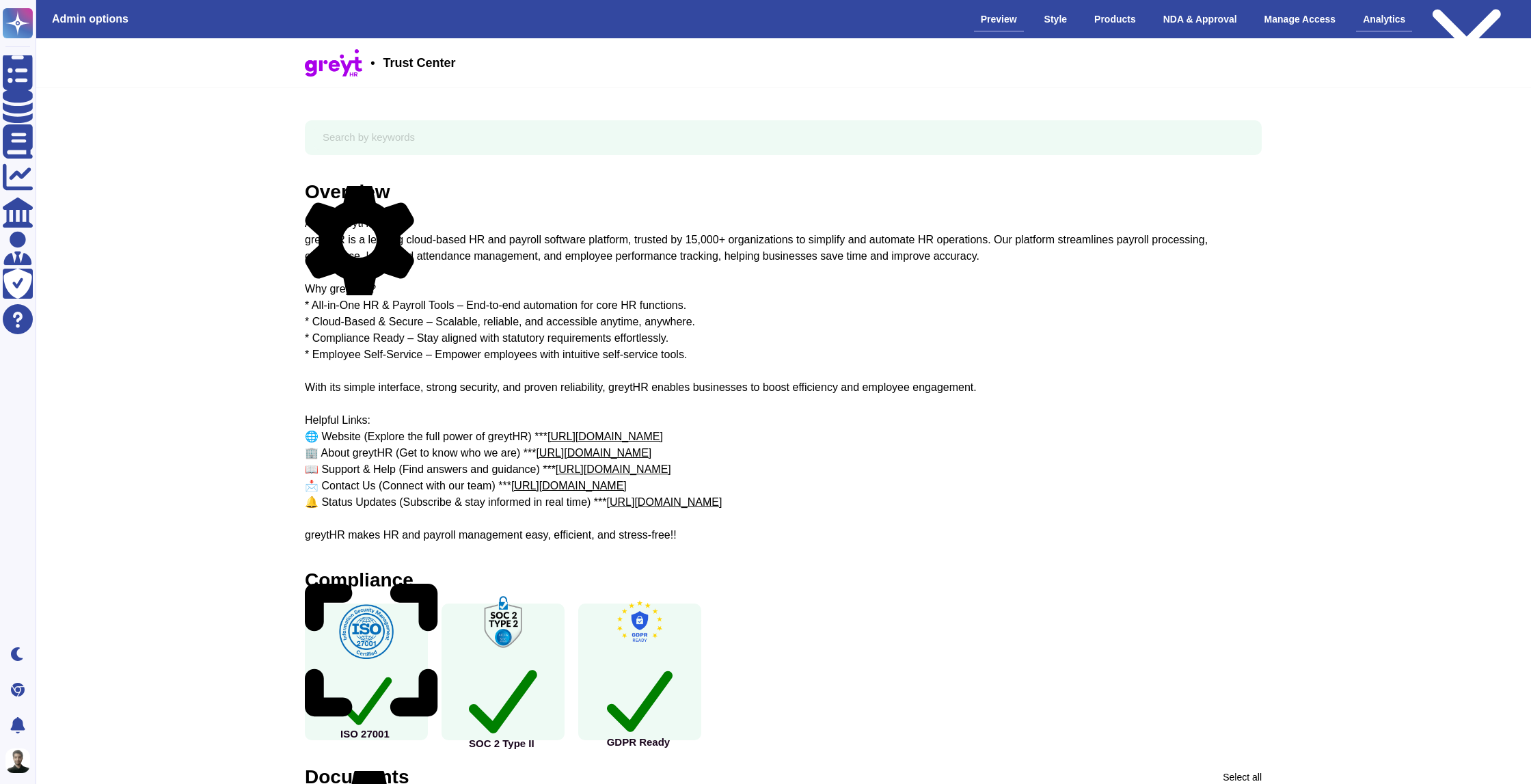
click at [1367, 25] on div "Analytics" at bounding box center [1384, 19] width 56 height 24
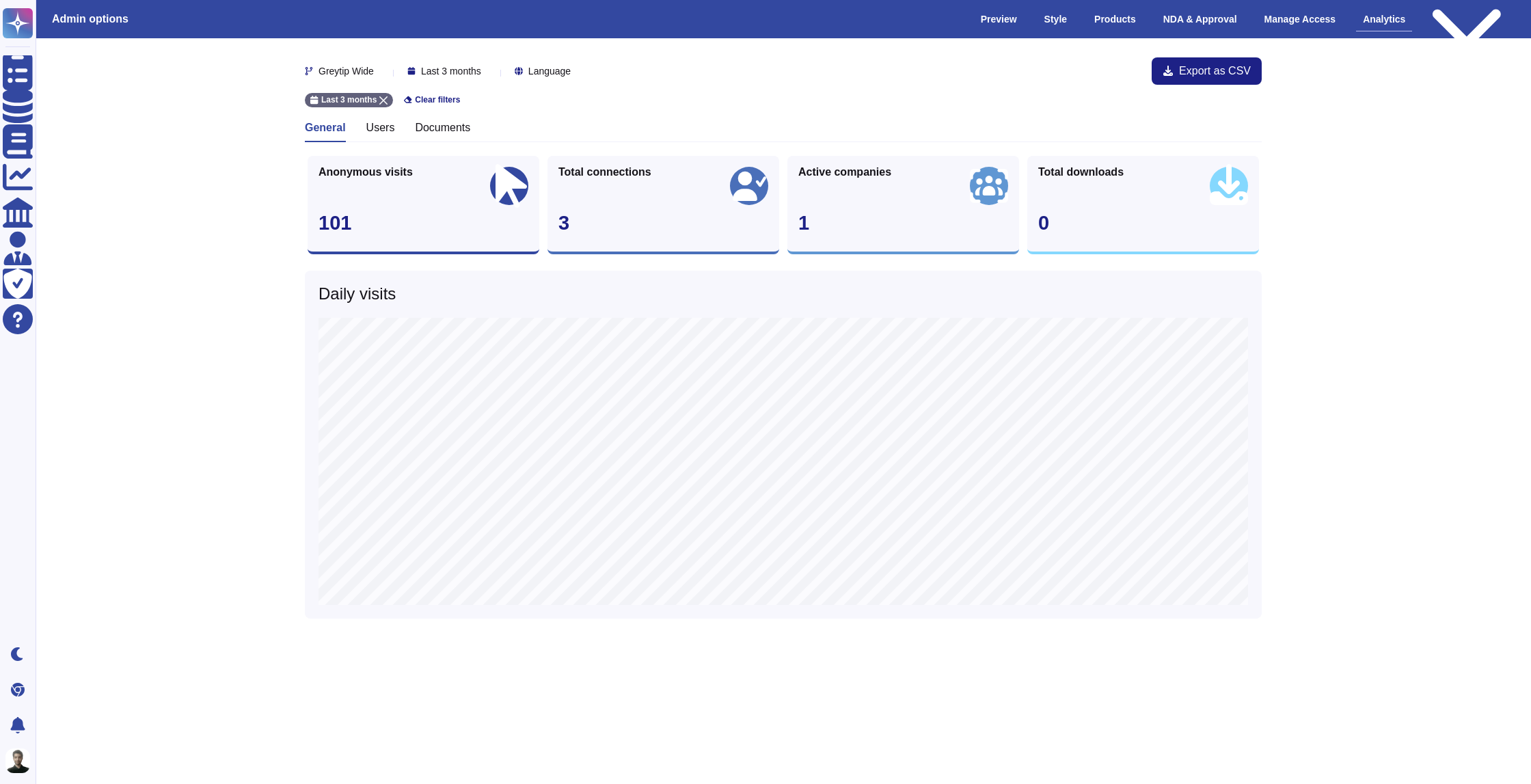
click at [386, 134] on div "Users" at bounding box center [380, 131] width 29 height 21
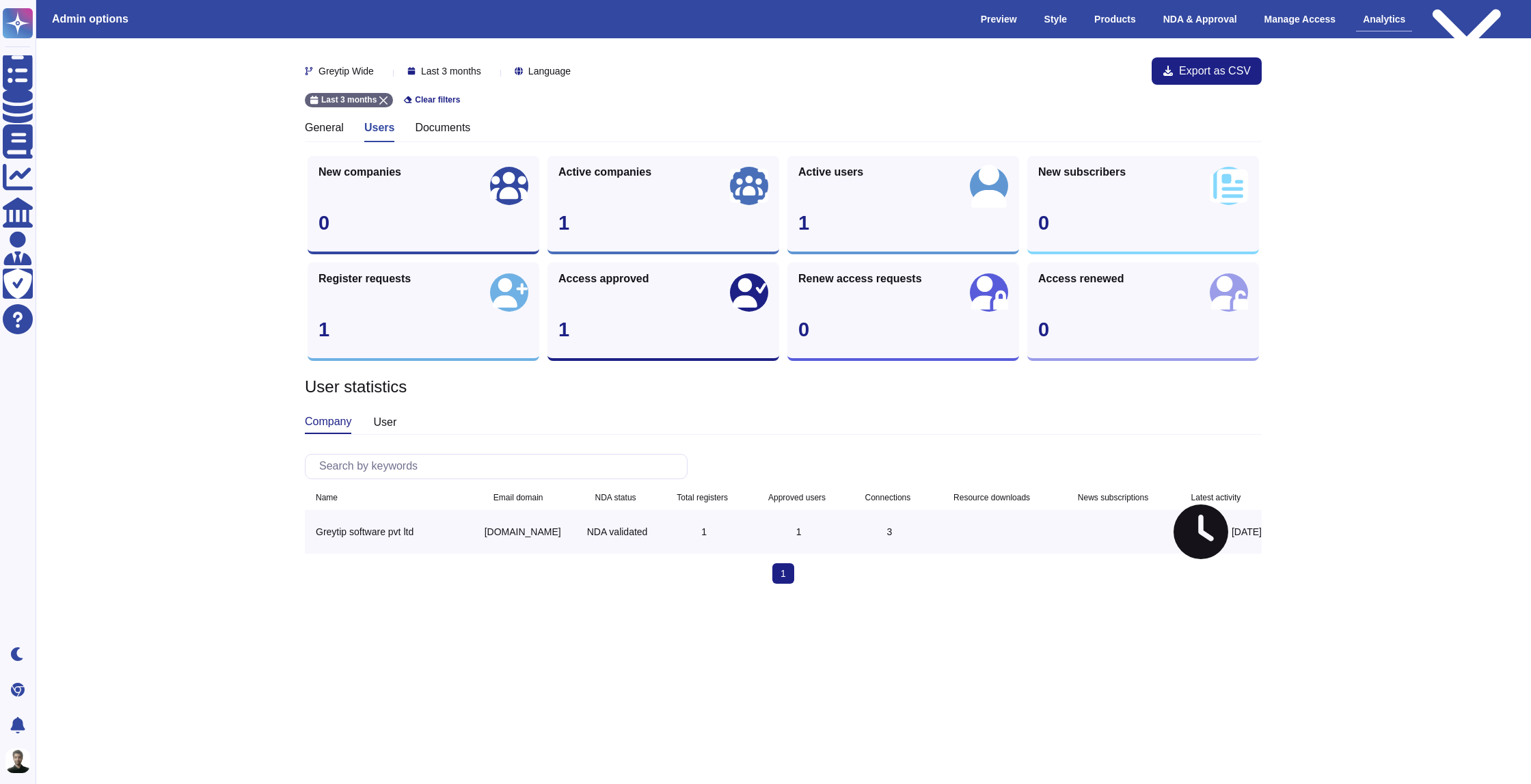
click at [424, 129] on h3 "Documents" at bounding box center [442, 127] width 55 height 13
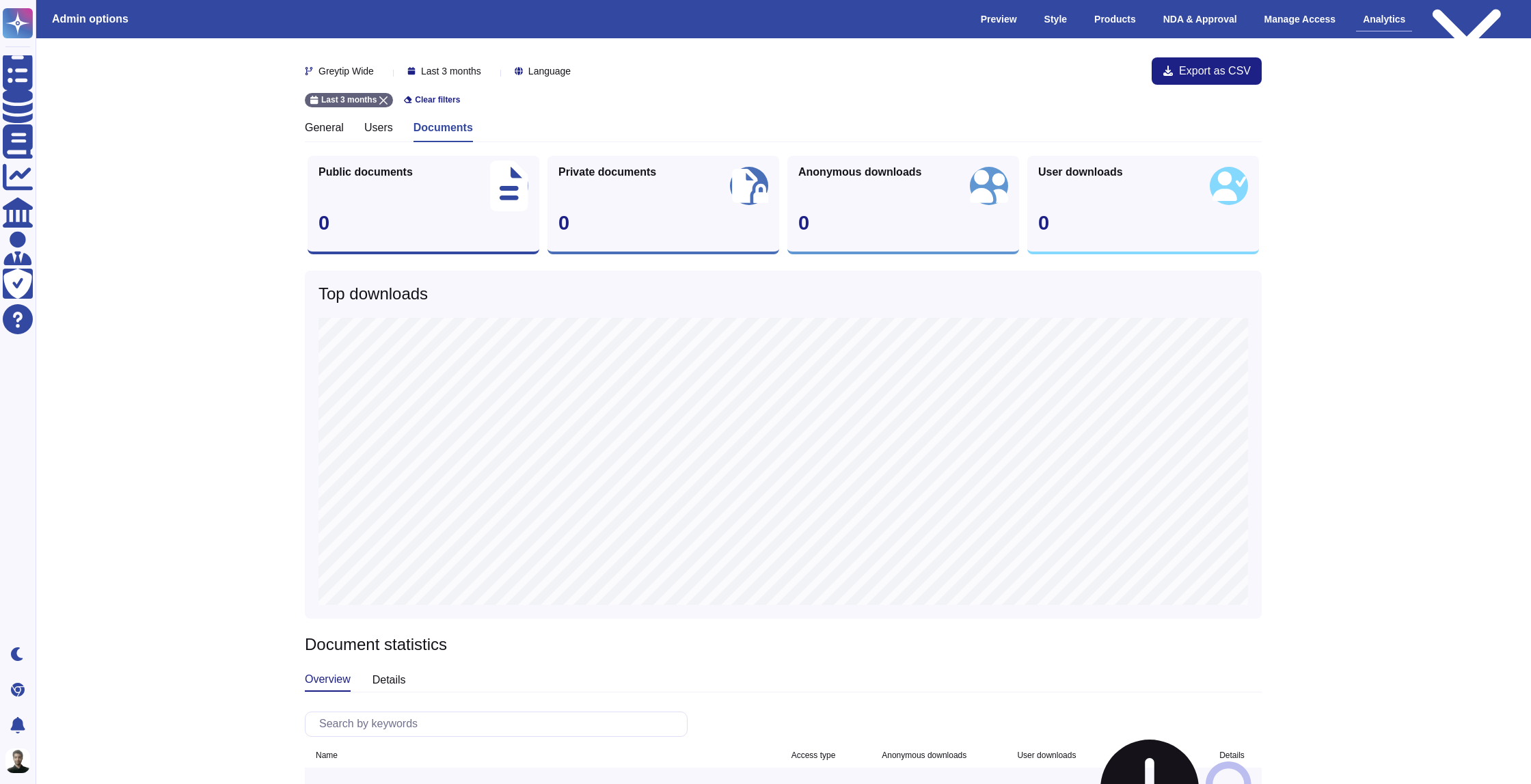
click at [387, 127] on h3 "Users" at bounding box center [379, 127] width 29 height 13
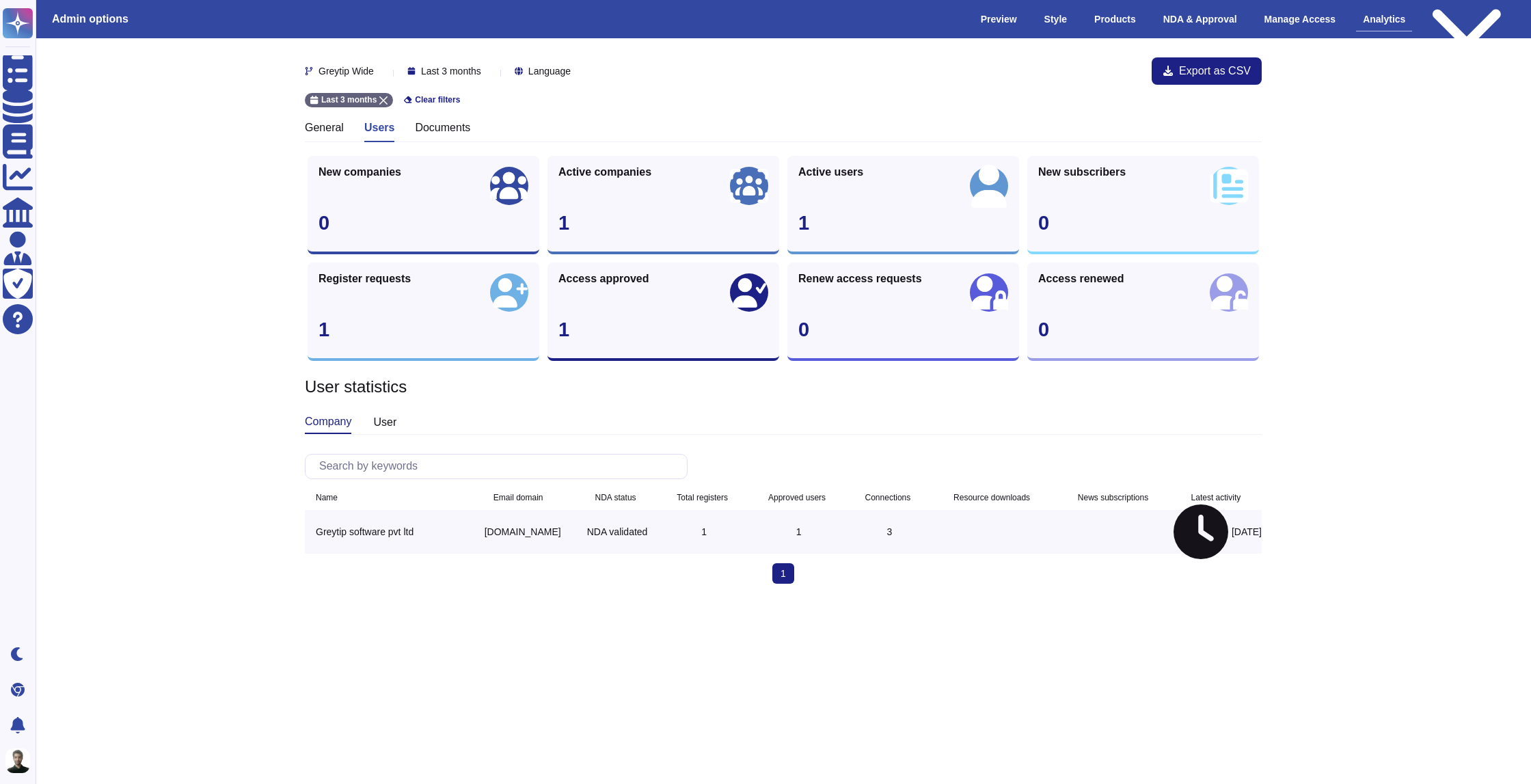
click at [323, 121] on h3 "General" at bounding box center [324, 127] width 39 height 13
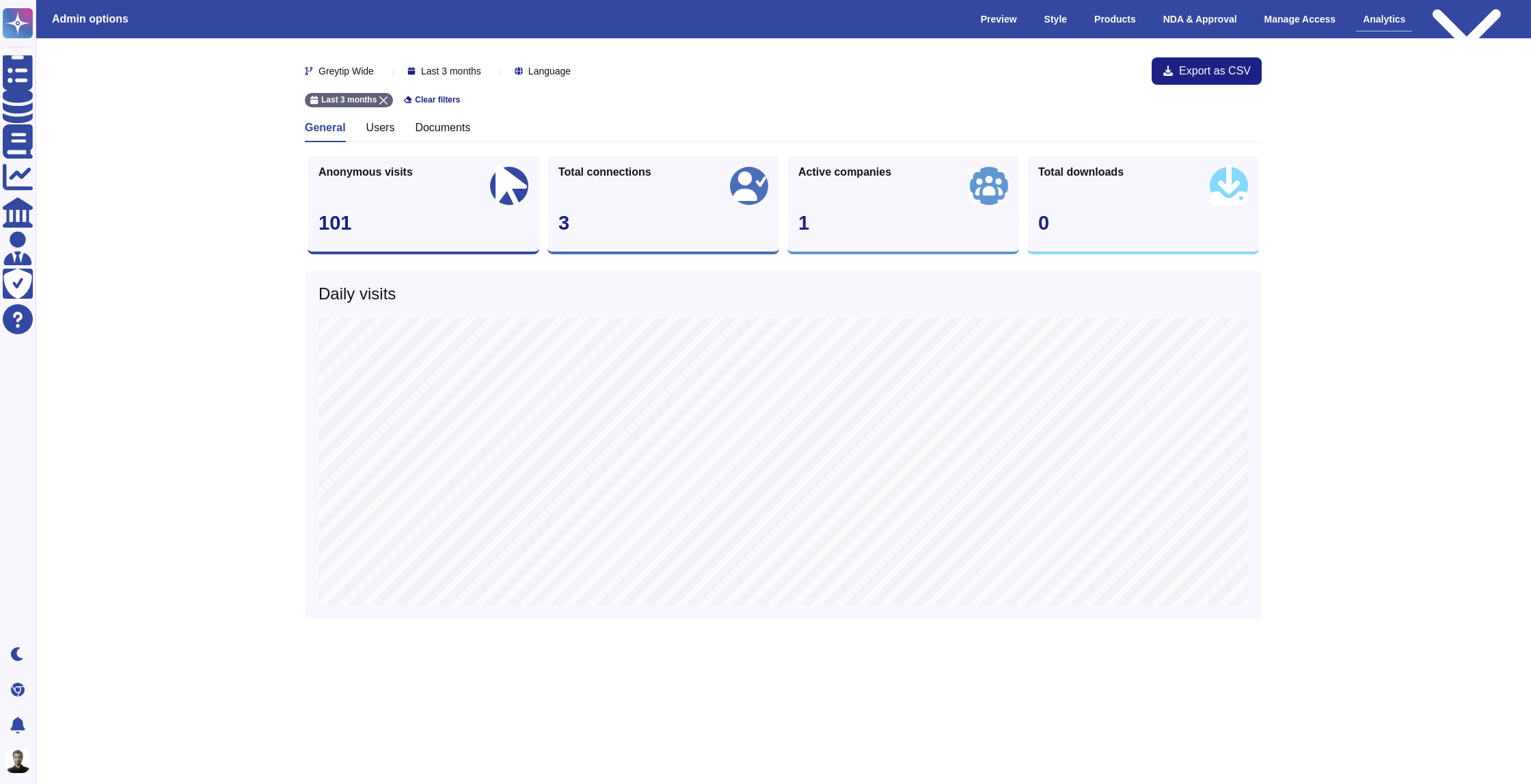
click at [825, 178] on div "Active companies" at bounding box center [845, 174] width 93 height 17
click at [647, 170] on span "Total connections" at bounding box center [605, 172] width 93 height 11
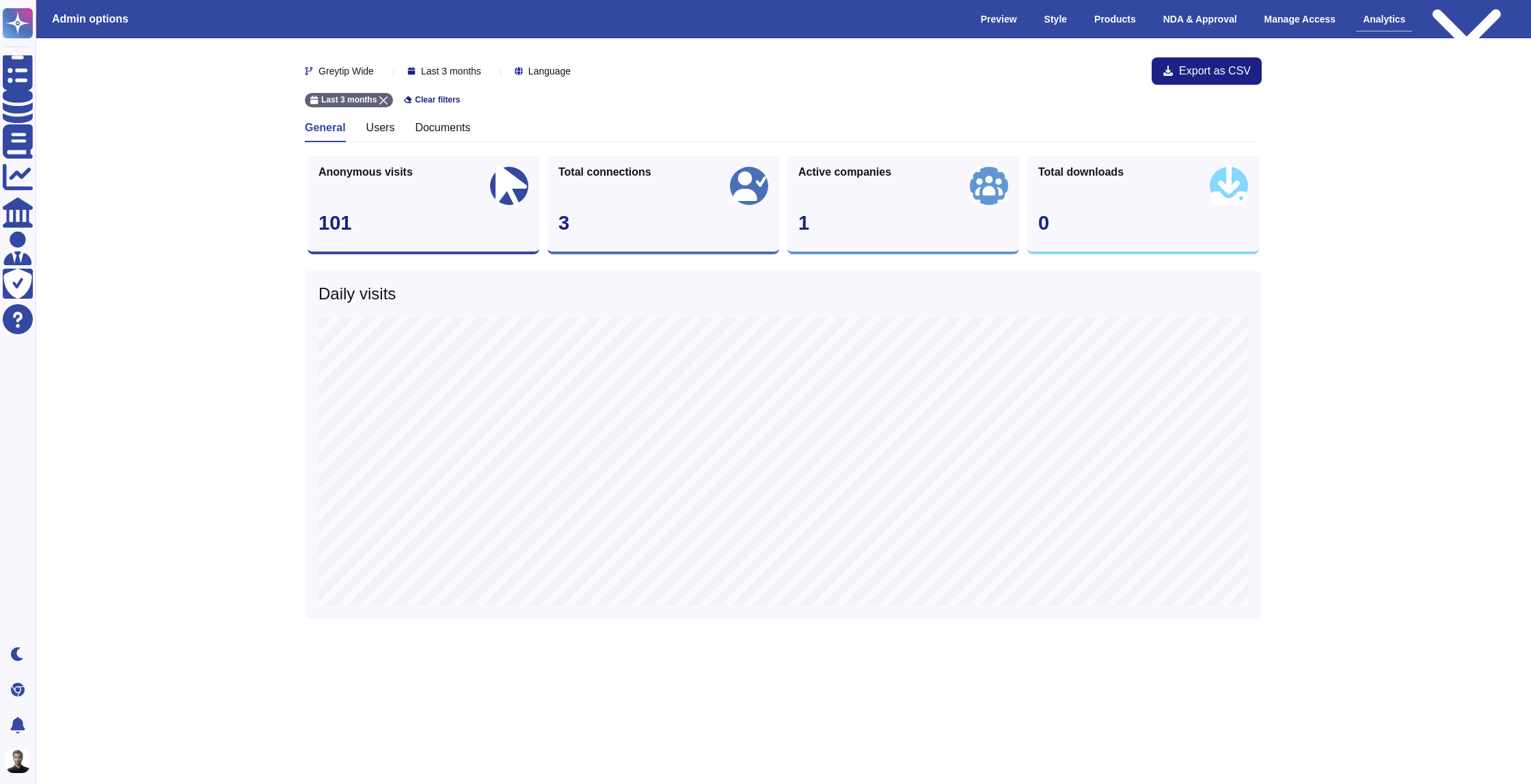
click at [820, 170] on span "Active companies" at bounding box center [845, 172] width 93 height 11
click at [1052, 161] on div "Total downloads 0" at bounding box center [1143, 205] width 231 height 98
click at [952, 132] on div "General Users Documents" at bounding box center [783, 131] width 957 height 21
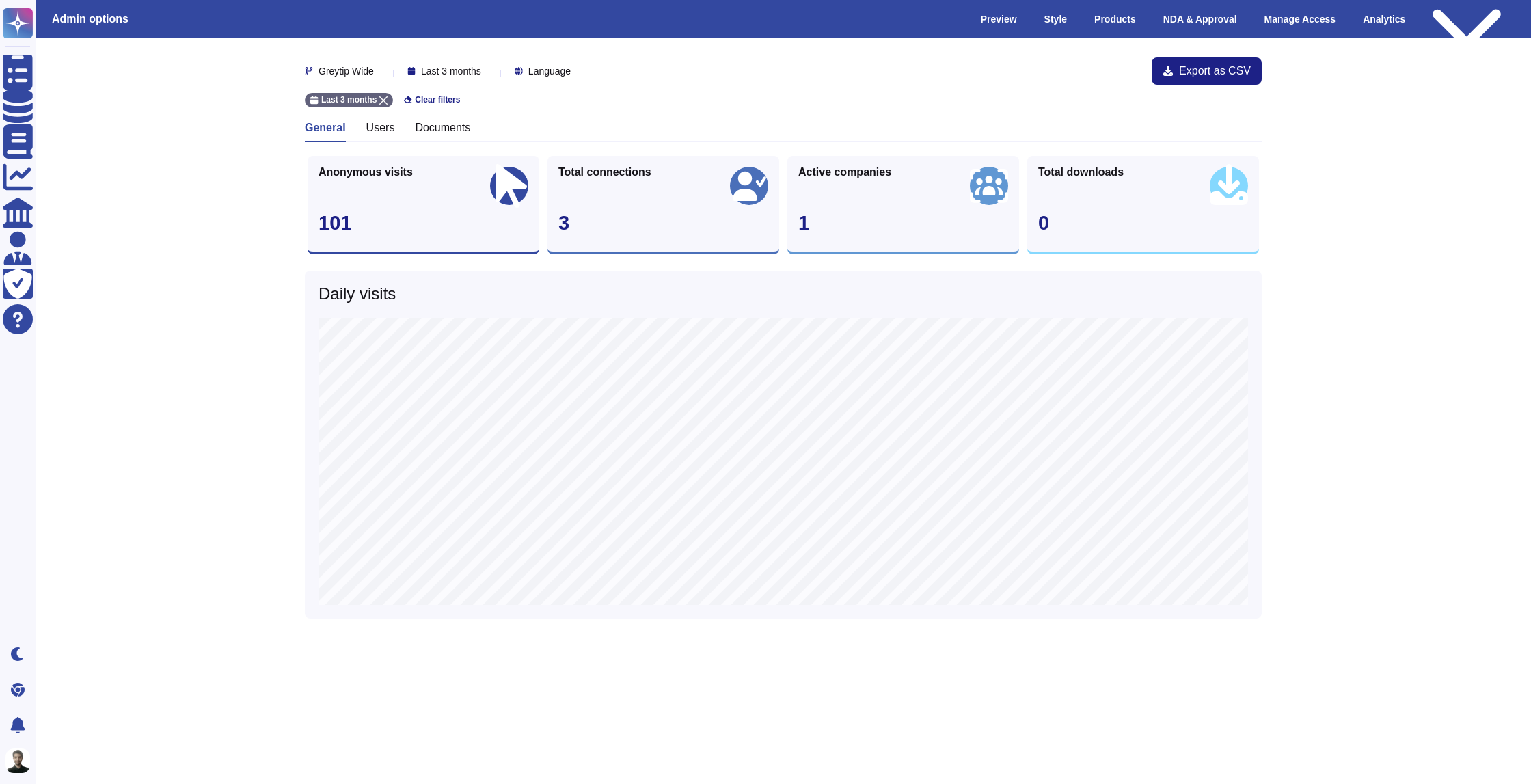
click at [822, 173] on span "Active companies" at bounding box center [845, 172] width 93 height 11
click at [581, 171] on span "Total connections" at bounding box center [605, 172] width 93 height 11
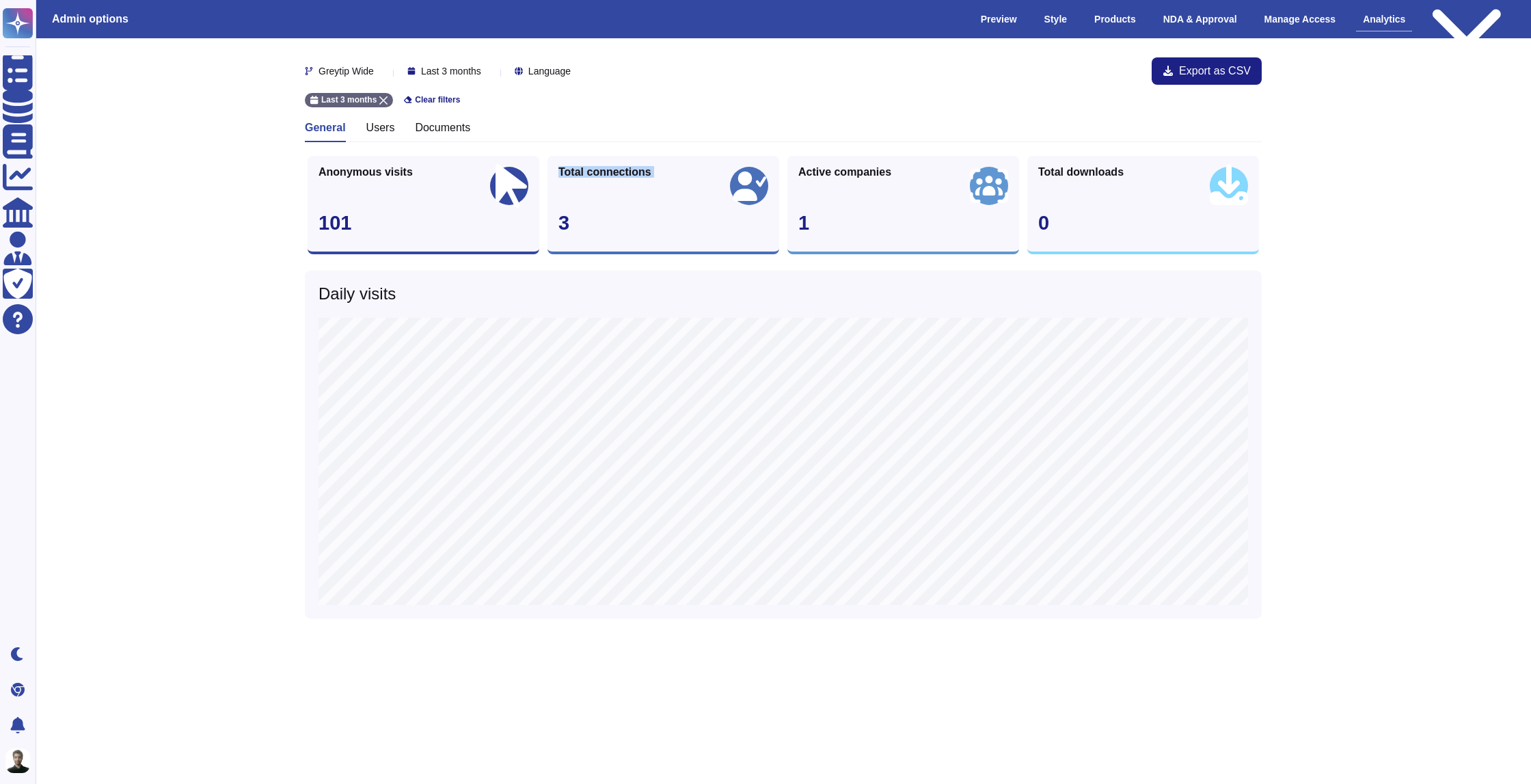
click at [581, 171] on span "Total connections" at bounding box center [605, 172] width 93 height 11
click at [594, 159] on div "Total connections 3" at bounding box center [663, 205] width 231 height 98
click at [381, 132] on h3 "Users" at bounding box center [380, 127] width 29 height 13
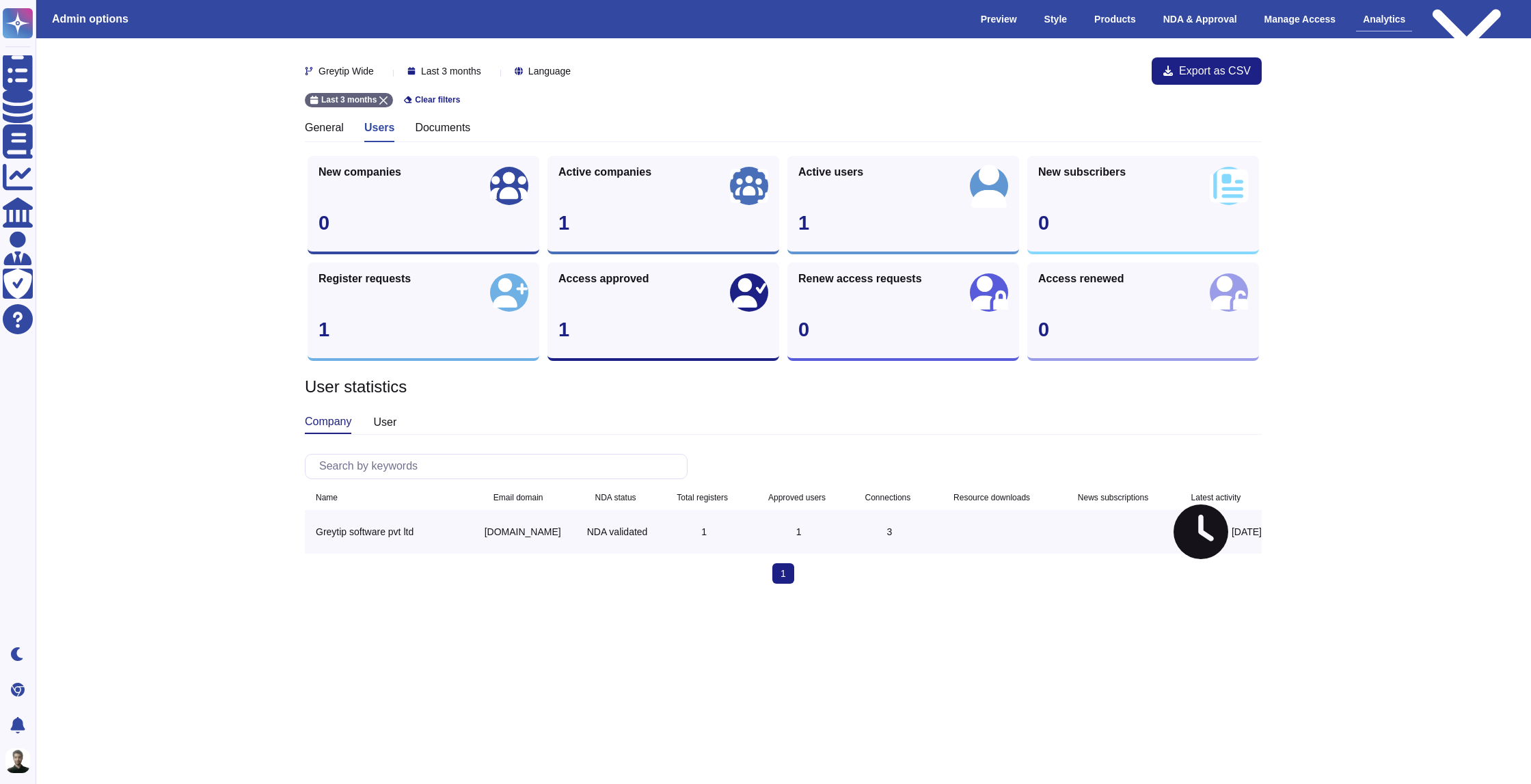
click at [448, 127] on h3 "Documents" at bounding box center [442, 127] width 55 height 13
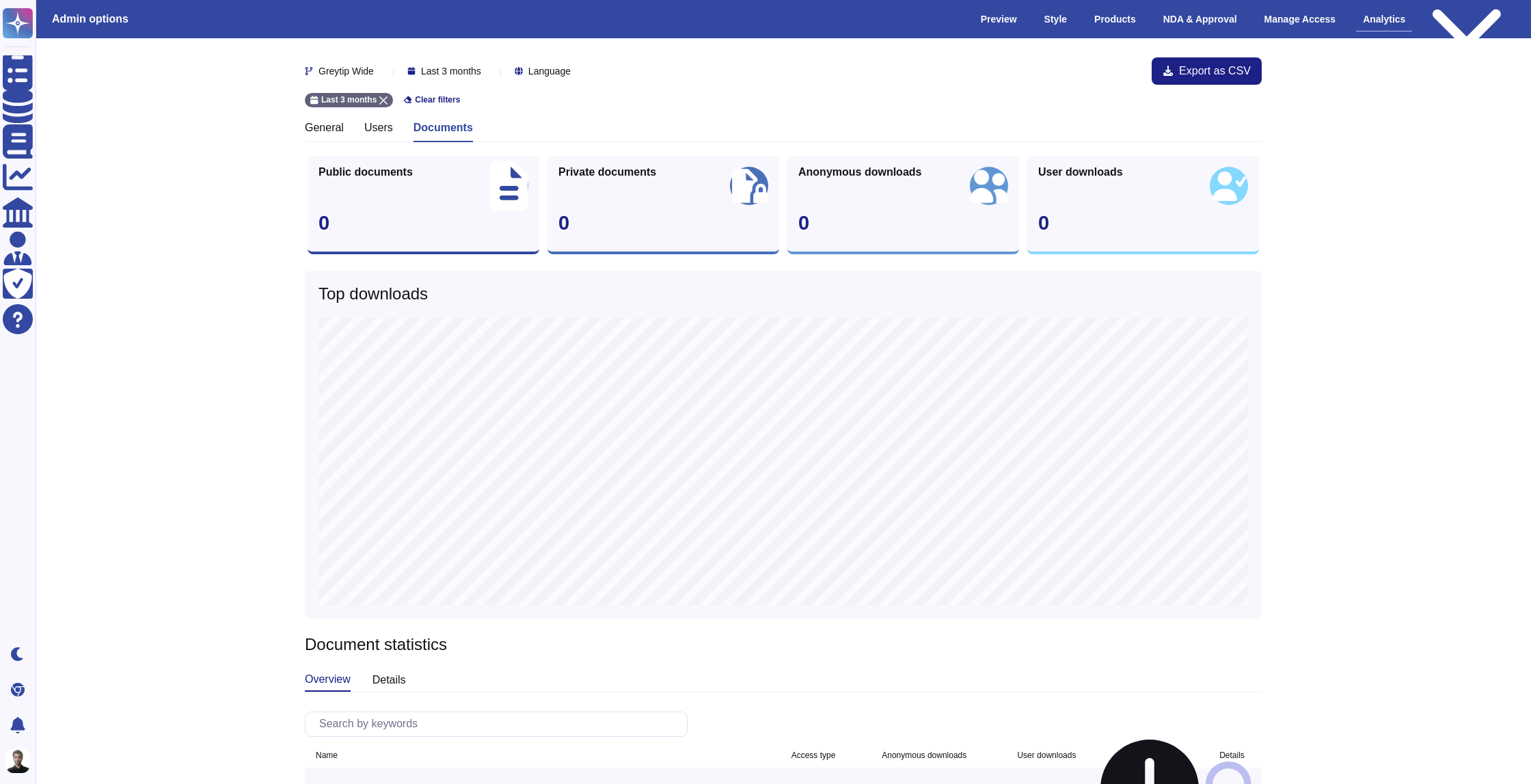
click at [390, 124] on h3 "Users" at bounding box center [379, 127] width 29 height 13
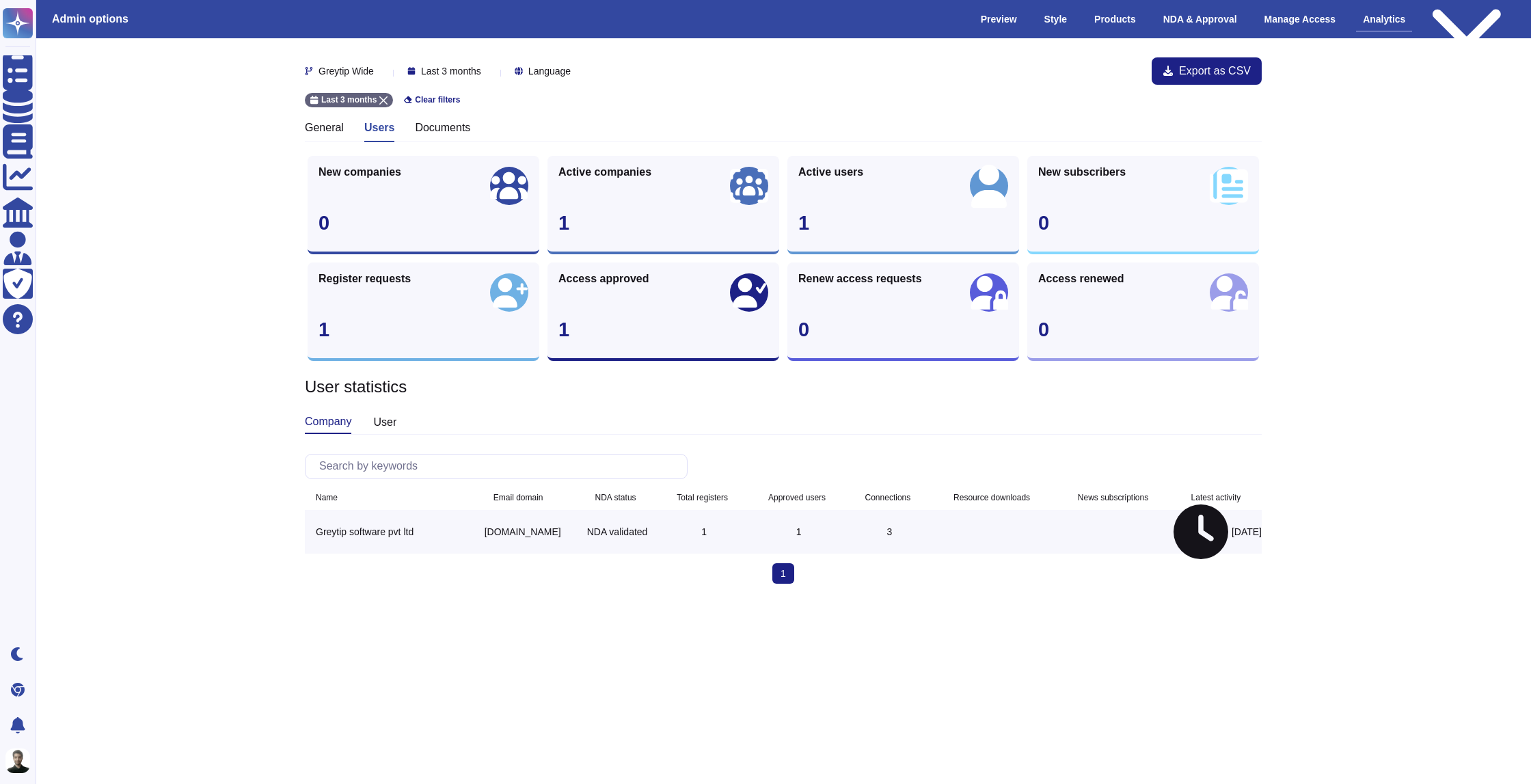
click at [330, 131] on h3 "General" at bounding box center [324, 127] width 39 height 13
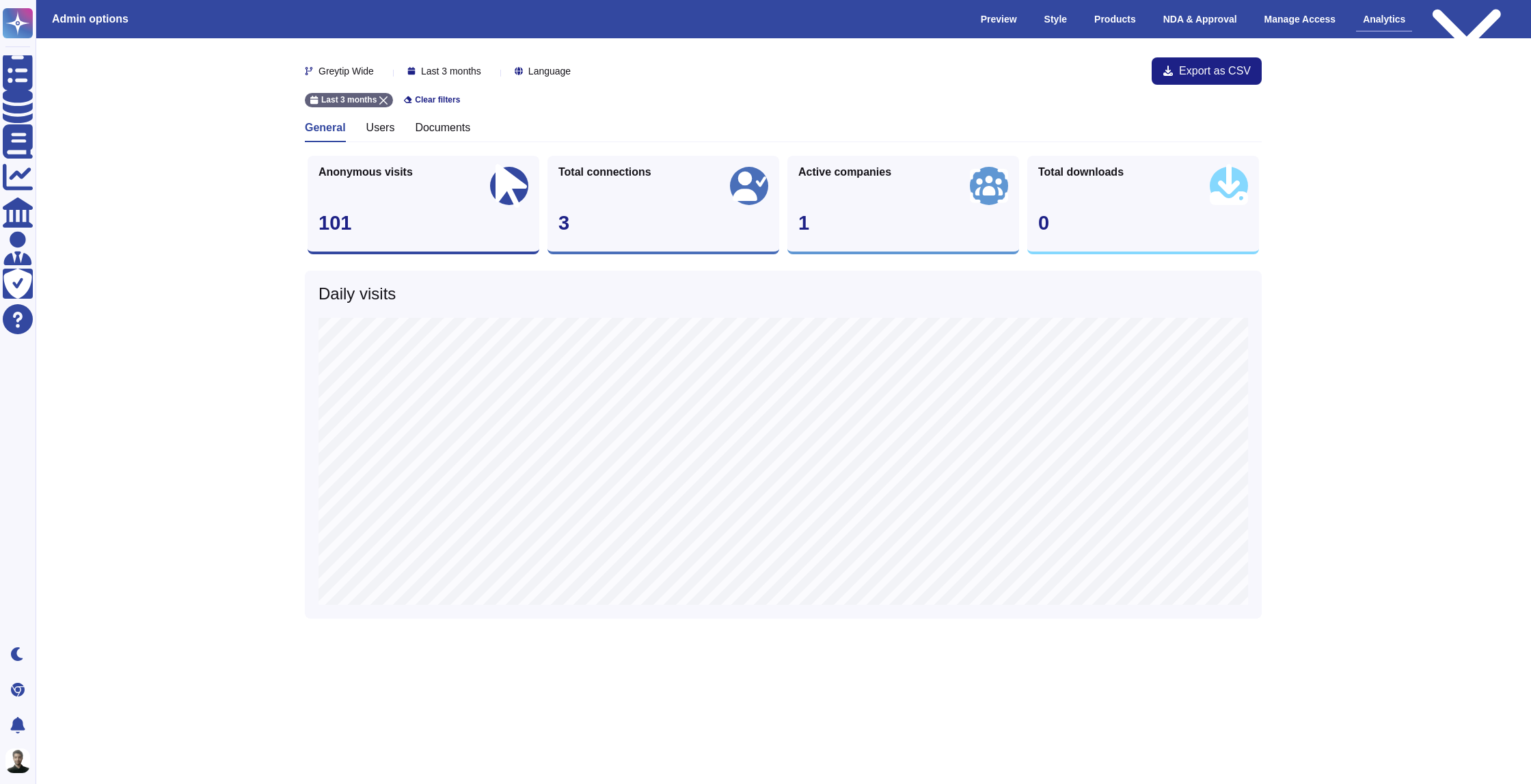
click at [400, 128] on div "General Users Documents" at bounding box center [783, 131] width 957 height 21
click at [386, 132] on h3 "Users" at bounding box center [380, 127] width 29 height 13
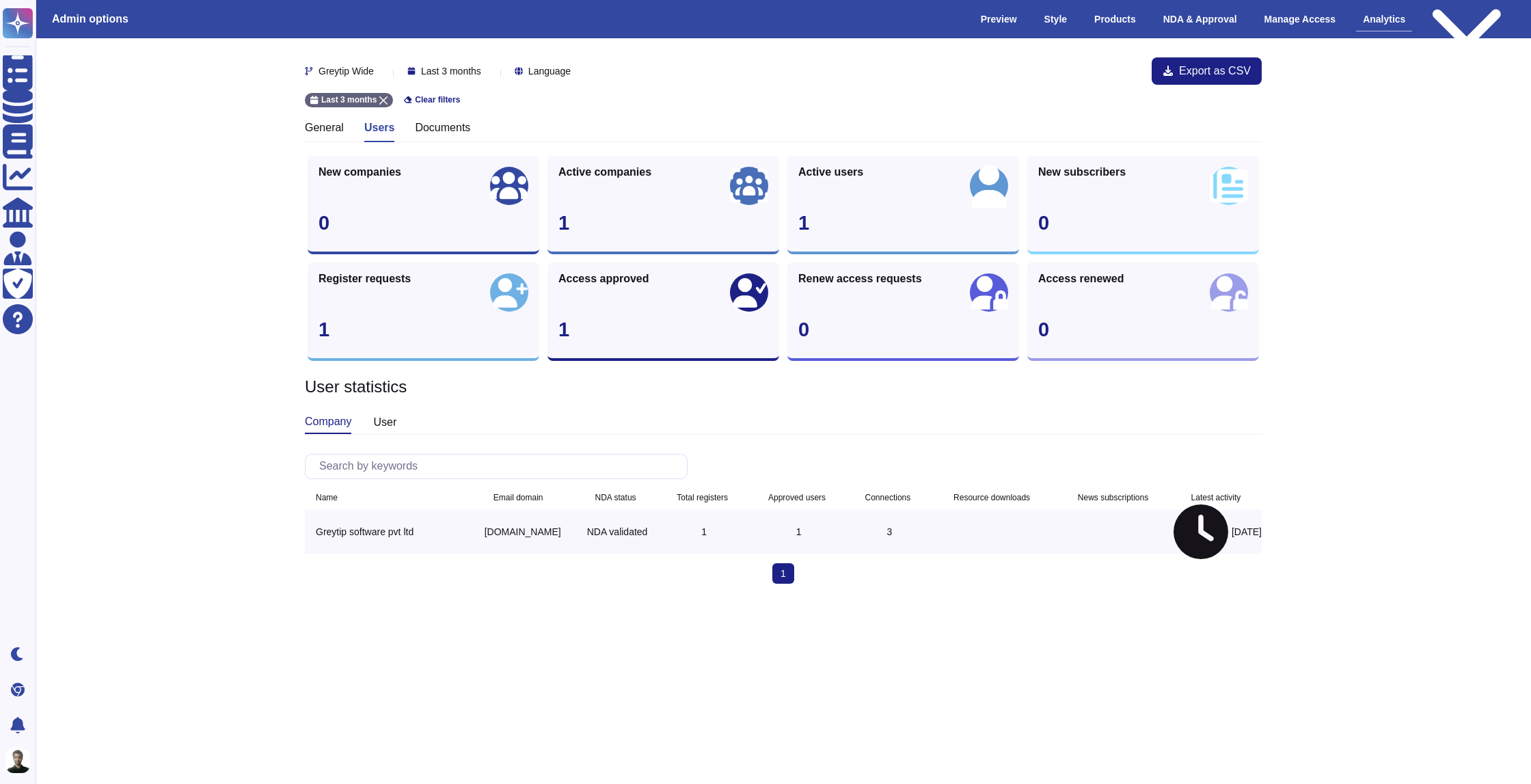
click at [426, 132] on h3 "Documents" at bounding box center [442, 127] width 55 height 13
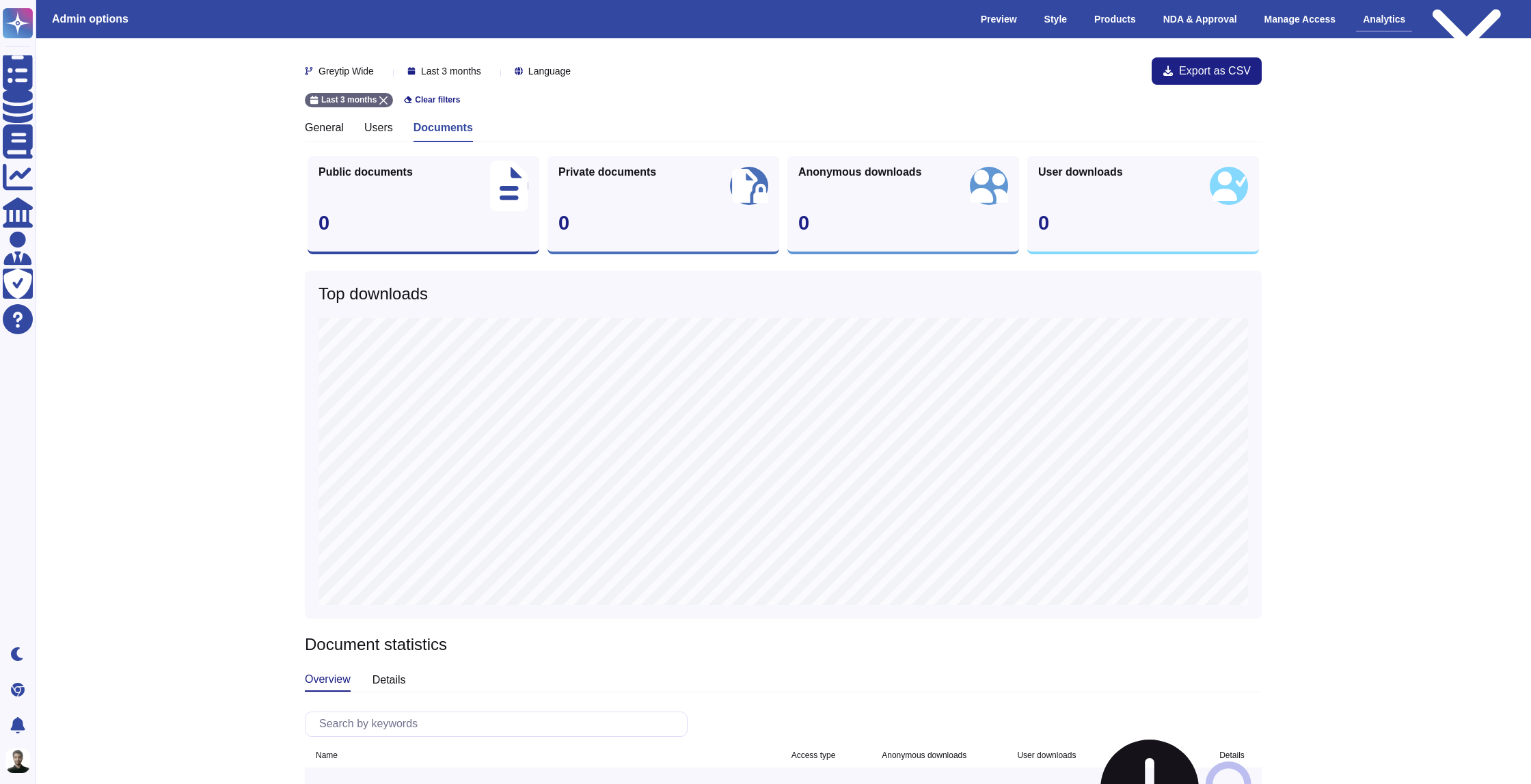
click at [374, 132] on h3 "Users" at bounding box center [379, 127] width 29 height 13
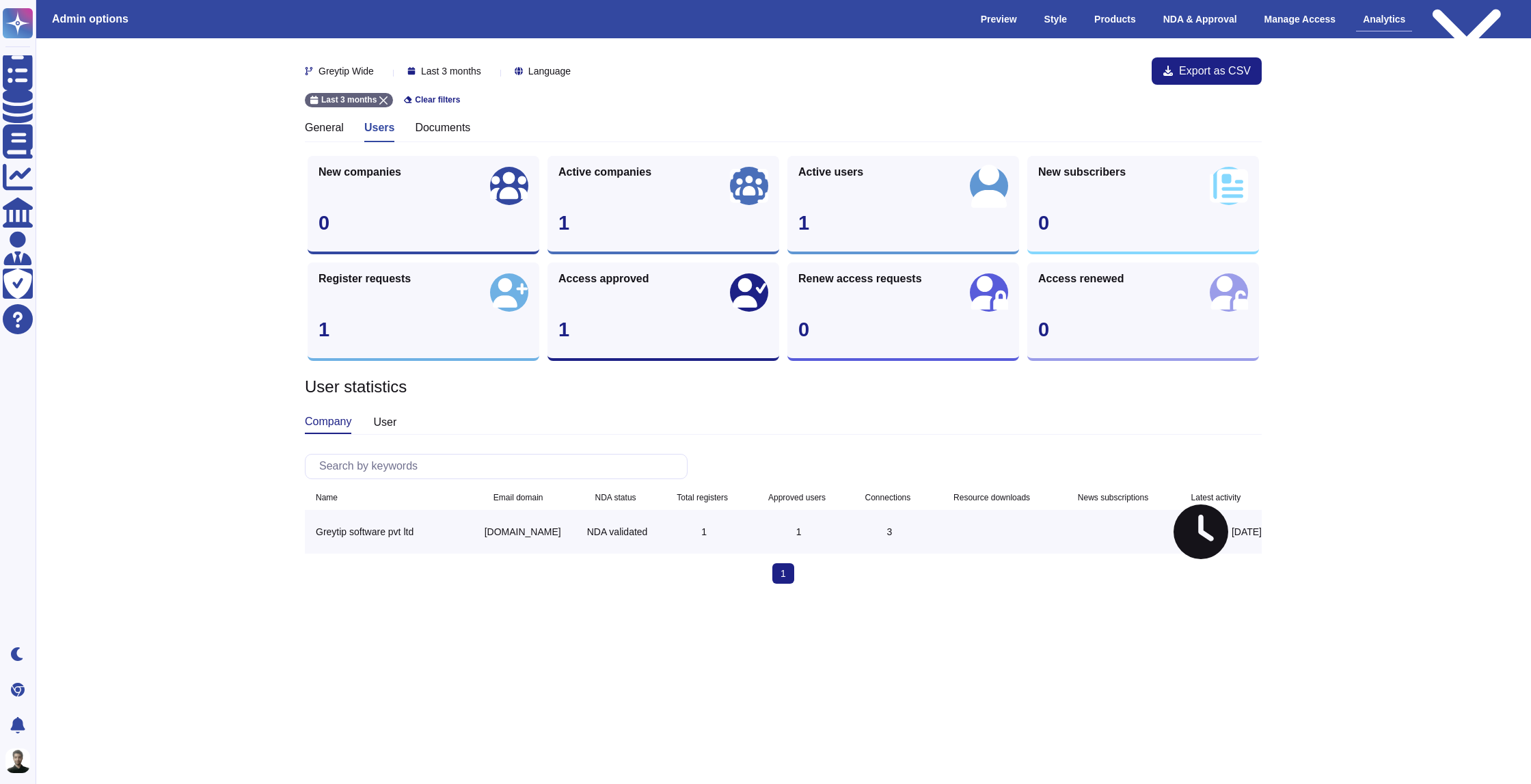
click at [320, 119] on div "Greytip Wide Last 3 months Language Export as CSV Last 3 months Clear filters G…" at bounding box center [783, 343] width 957 height 589
click at [320, 124] on h3 "General" at bounding box center [324, 127] width 39 height 13
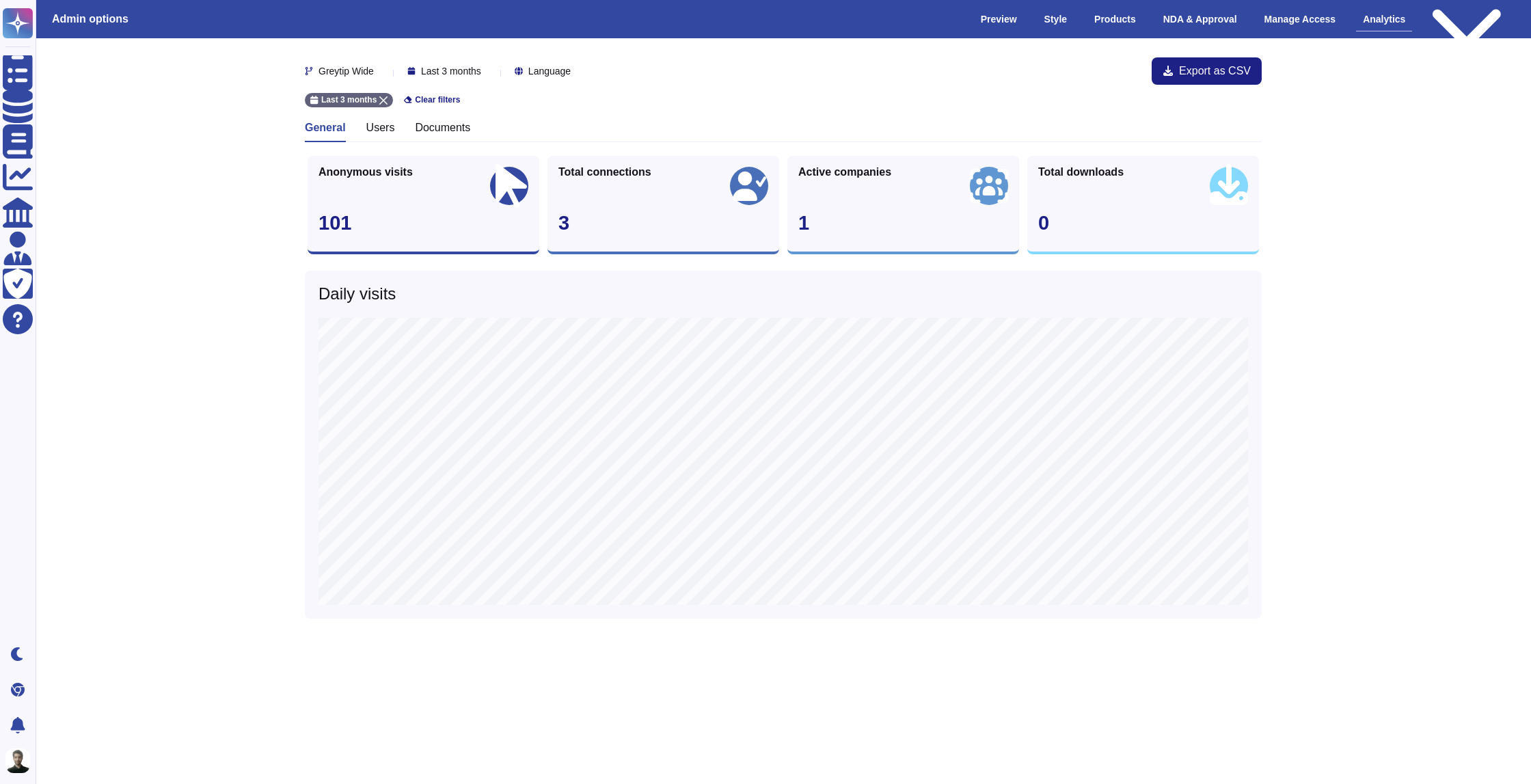
click at [862, 166] on span "Active companies" at bounding box center [845, 172] width 93 height 11
click at [1073, 173] on span "Total downloads" at bounding box center [1081, 172] width 85 height 11
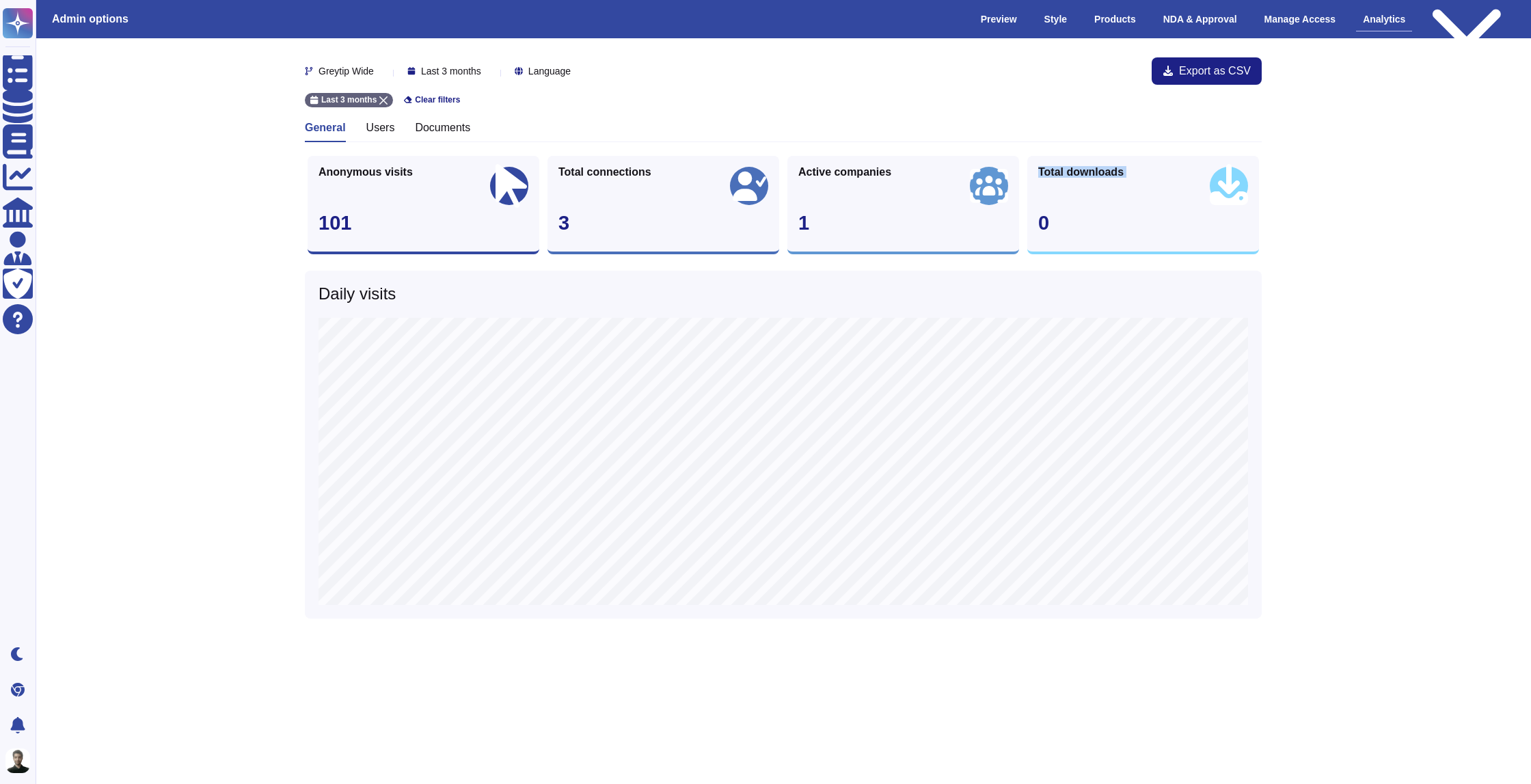
click at [1073, 173] on span "Total downloads" at bounding box center [1081, 172] width 85 height 11
click at [1008, 145] on div "Greytip Wide Last 3 months Language Export as CSV Last 3 months Clear filters G…" at bounding box center [783, 356] width 957 height 613
click at [858, 180] on div "Active companies" at bounding box center [845, 174] width 93 height 17
click at [858, 179] on div "Active companies" at bounding box center [845, 174] width 93 height 17
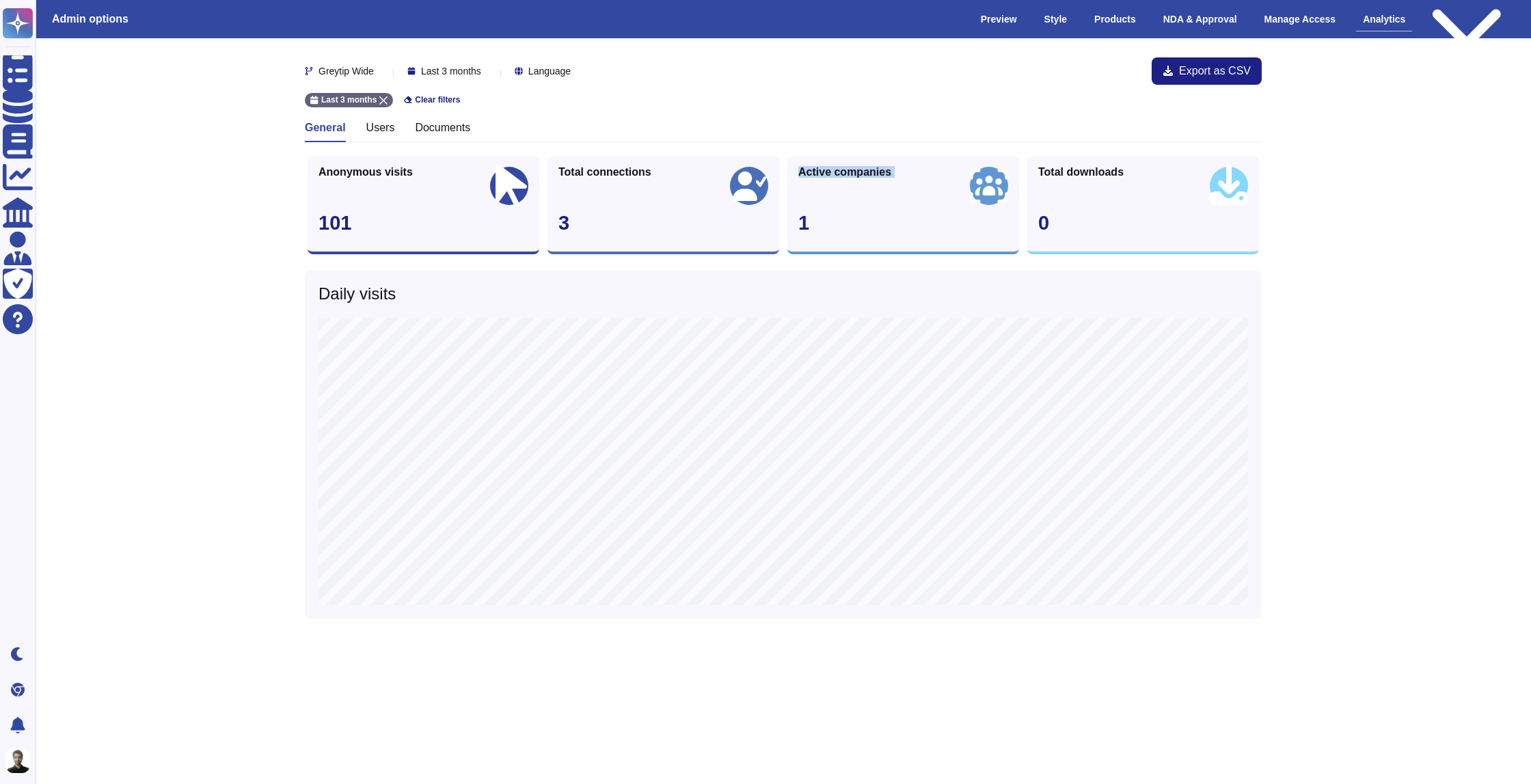
click at [858, 179] on div "Active companies" at bounding box center [845, 174] width 93 height 17
click at [861, 173] on span "Active companies" at bounding box center [845, 172] width 93 height 11
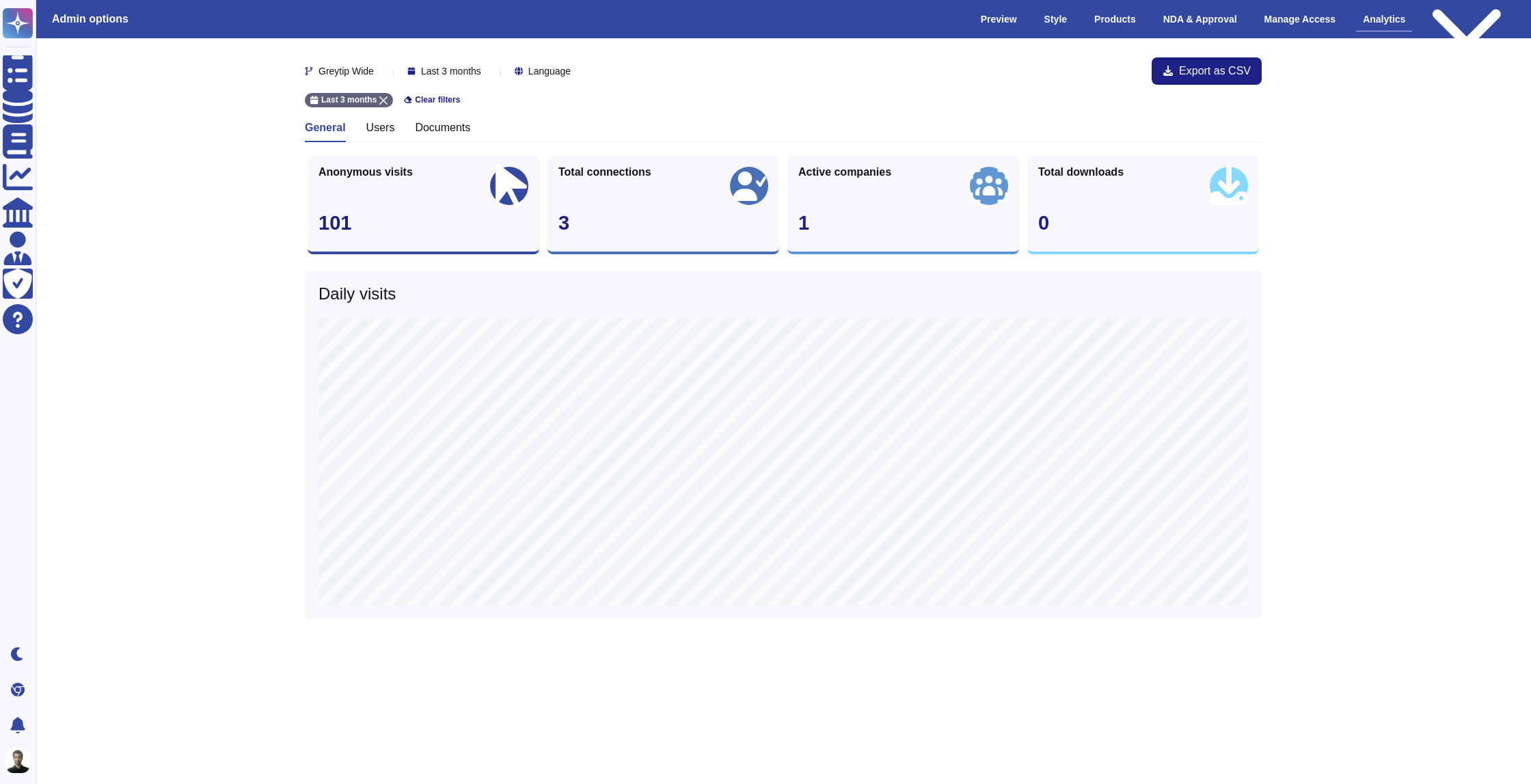
click at [855, 160] on div "Active companies 1" at bounding box center [903, 205] width 231 height 98
click at [848, 173] on span "Active companies" at bounding box center [845, 172] width 93 height 11
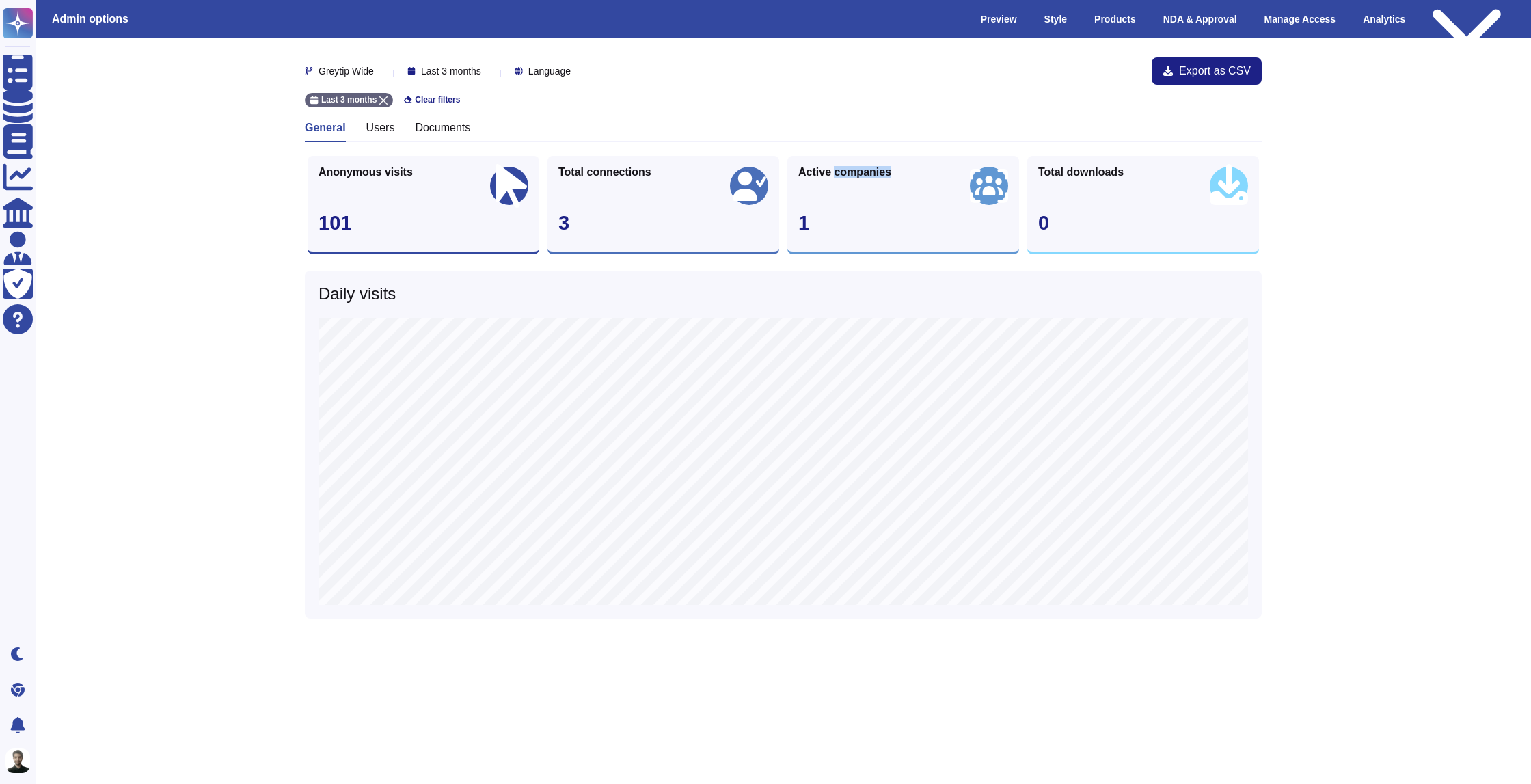
click at [848, 173] on span "Active companies" at bounding box center [845, 172] width 93 height 11
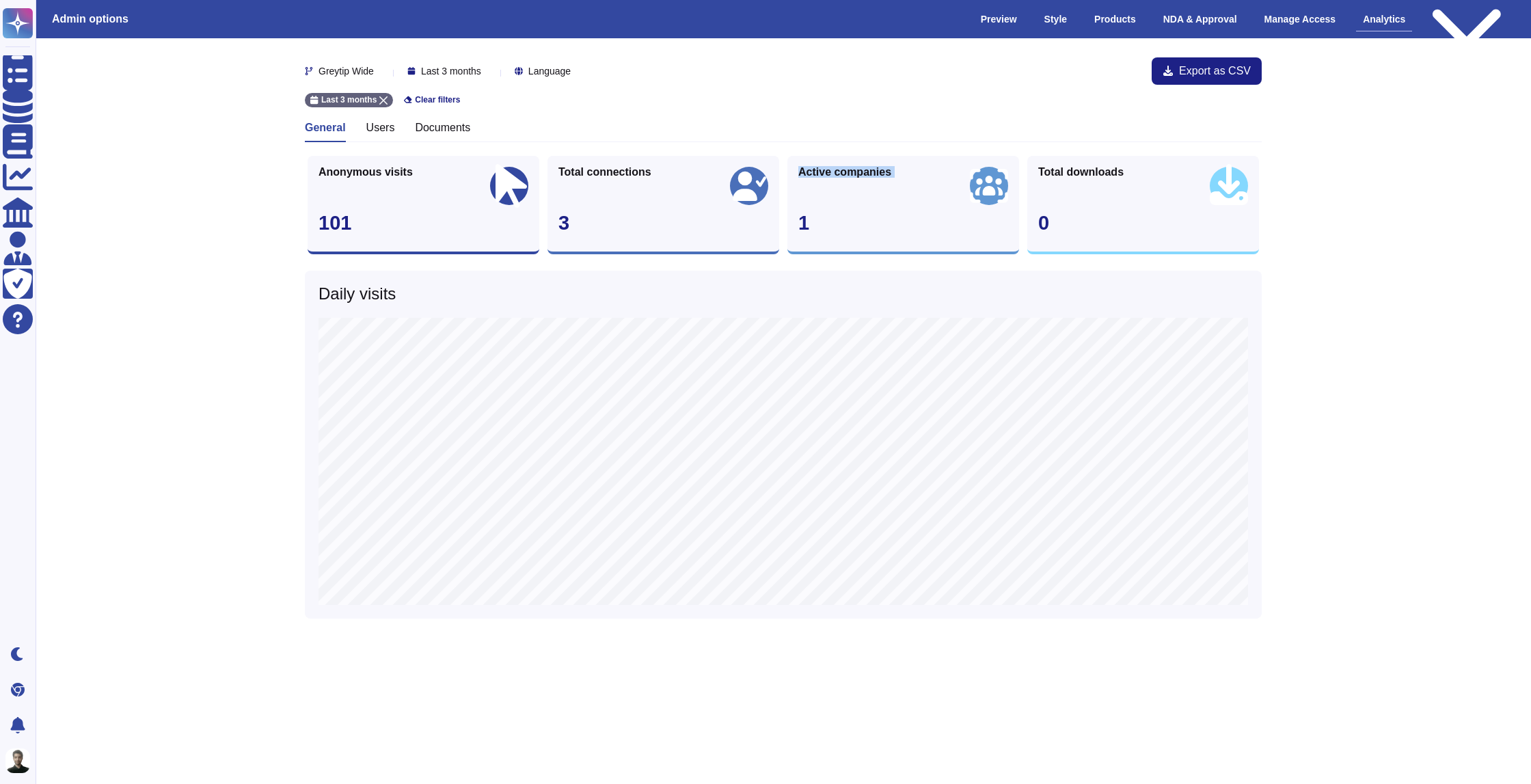
click at [847, 173] on span "Active companies" at bounding box center [845, 172] width 93 height 11
click at [847, 173] on span "Active companies" at bounding box center [845, 172] width 93 height 11
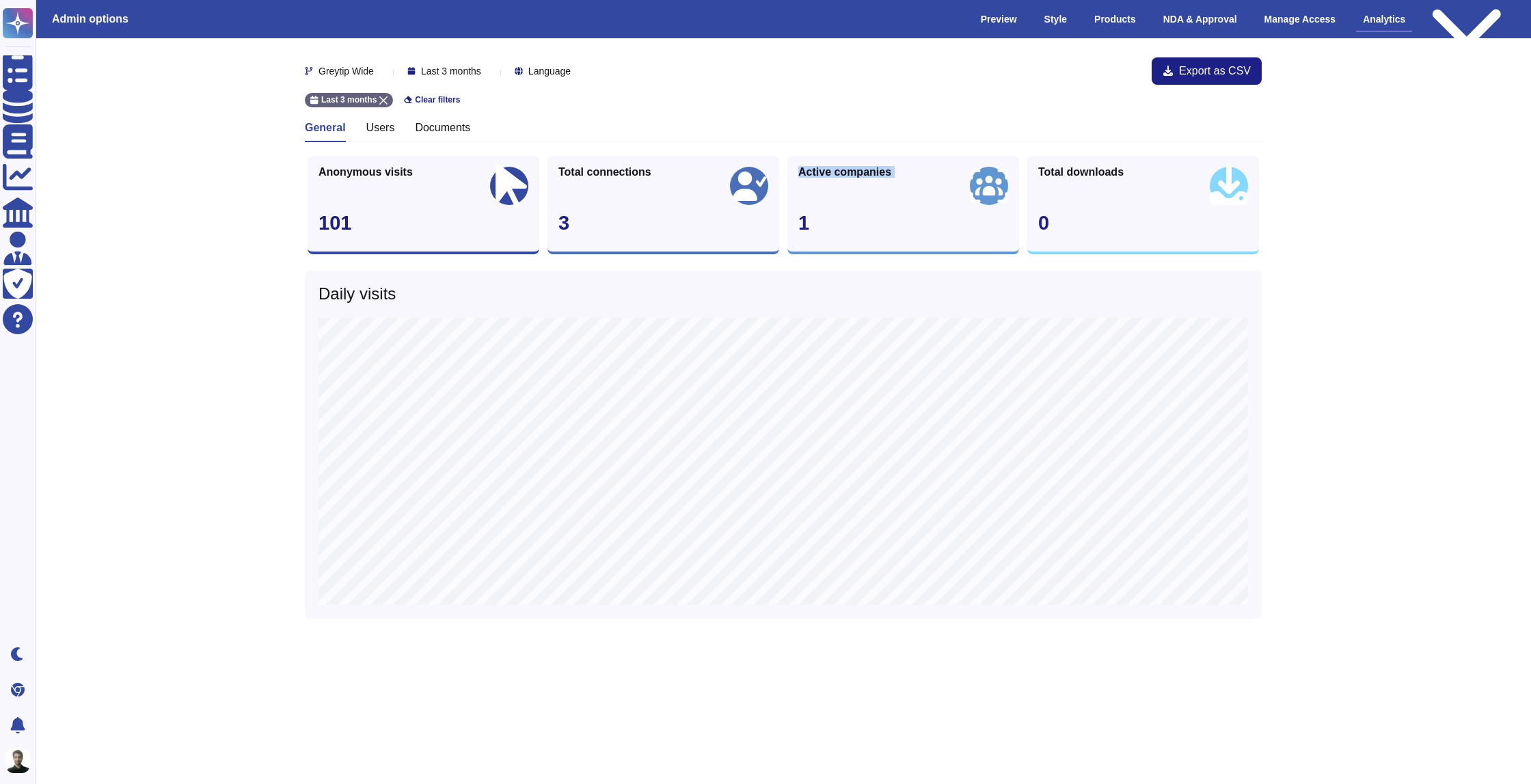
click at [847, 174] on span "Active companies" at bounding box center [845, 172] width 93 height 11
click at [840, 173] on span "Active companies" at bounding box center [845, 172] width 93 height 11
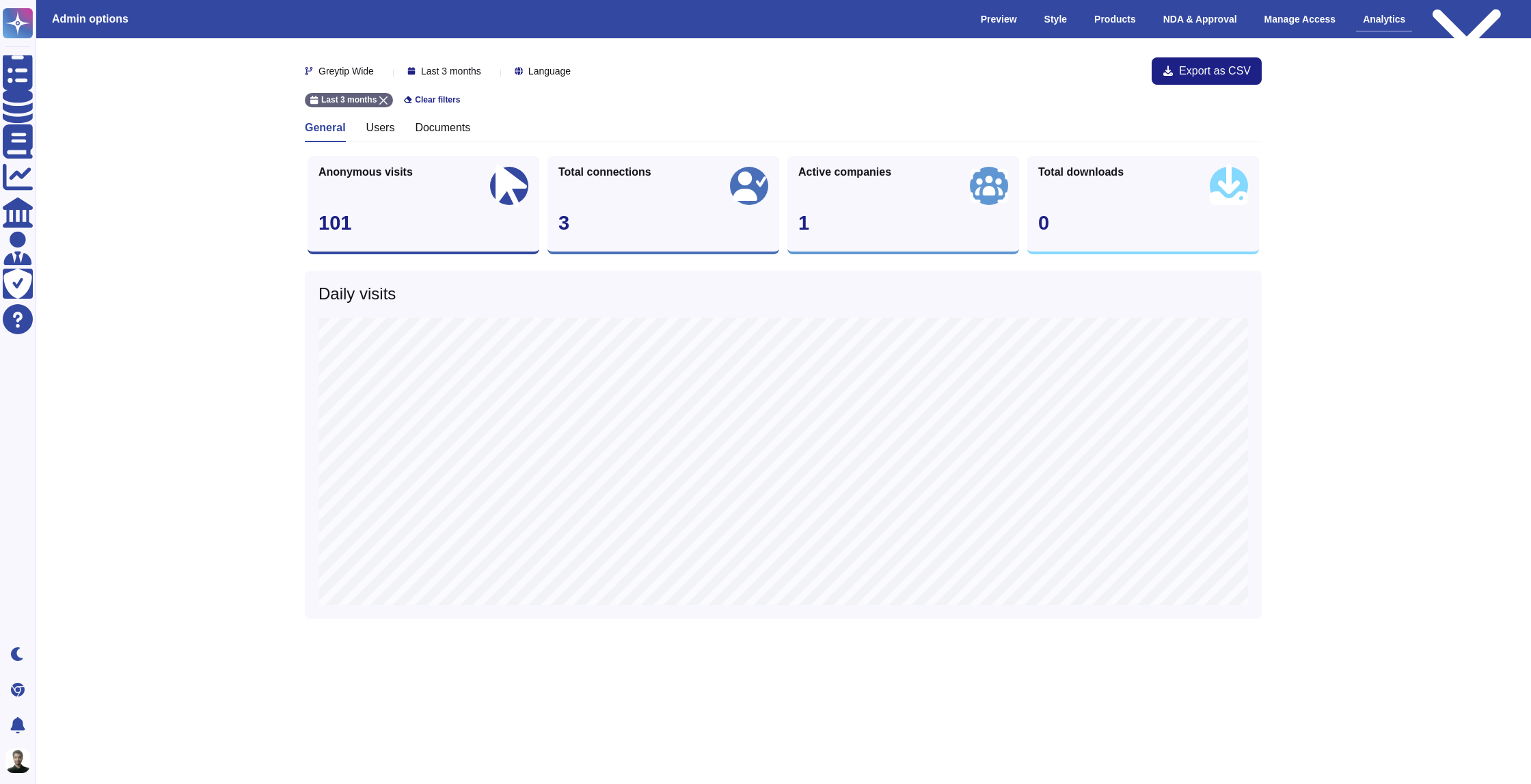
click at [797, 143] on div "Greytip Wide Last 3 months Language Export as CSV Last 3 months Clear filters G…" at bounding box center [783, 356] width 957 height 613
click at [590, 173] on span "Total connections" at bounding box center [605, 172] width 93 height 11
click at [599, 150] on div "Greytip Wide Last 3 months Language Export as CSV Last 3 months Clear filters G…" at bounding box center [783, 356] width 957 height 613
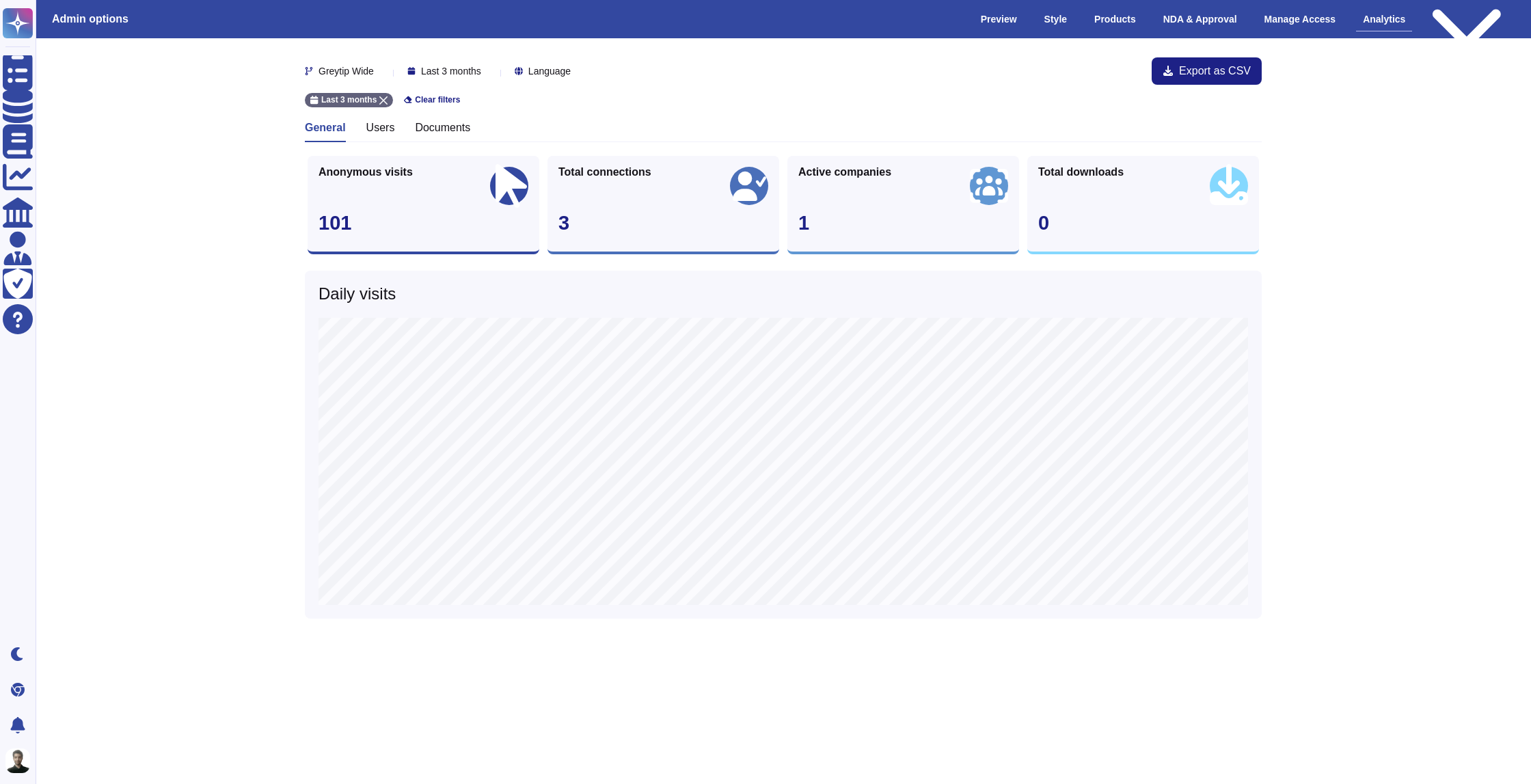
click at [559, 175] on span "Total connections" at bounding box center [605, 172] width 93 height 11
click at [580, 145] on div "Greytip Wide Last 3 months Language Export as CSV Last 3 months Clear filters G…" at bounding box center [783, 356] width 957 height 613
click at [586, 169] on span "Total connections" at bounding box center [605, 172] width 93 height 11
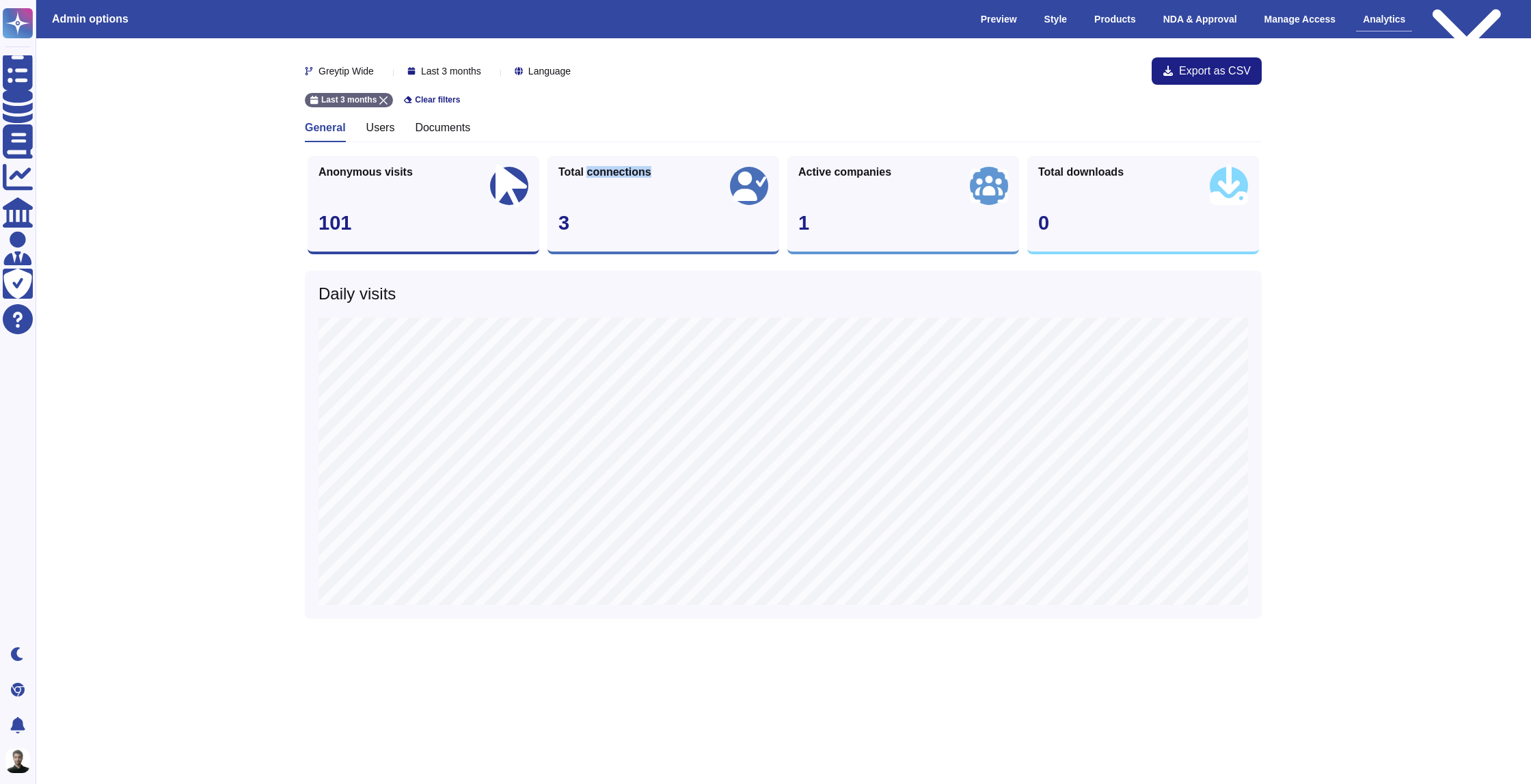
click at [586, 169] on span "Total connections" at bounding box center [605, 172] width 93 height 11
click at [592, 158] on div "Total connections 3" at bounding box center [663, 205] width 231 height 98
click at [592, 162] on div "Total connections 3" at bounding box center [663, 205] width 231 height 98
click at [592, 166] on span "Total connections" at bounding box center [605, 172] width 93 height 11
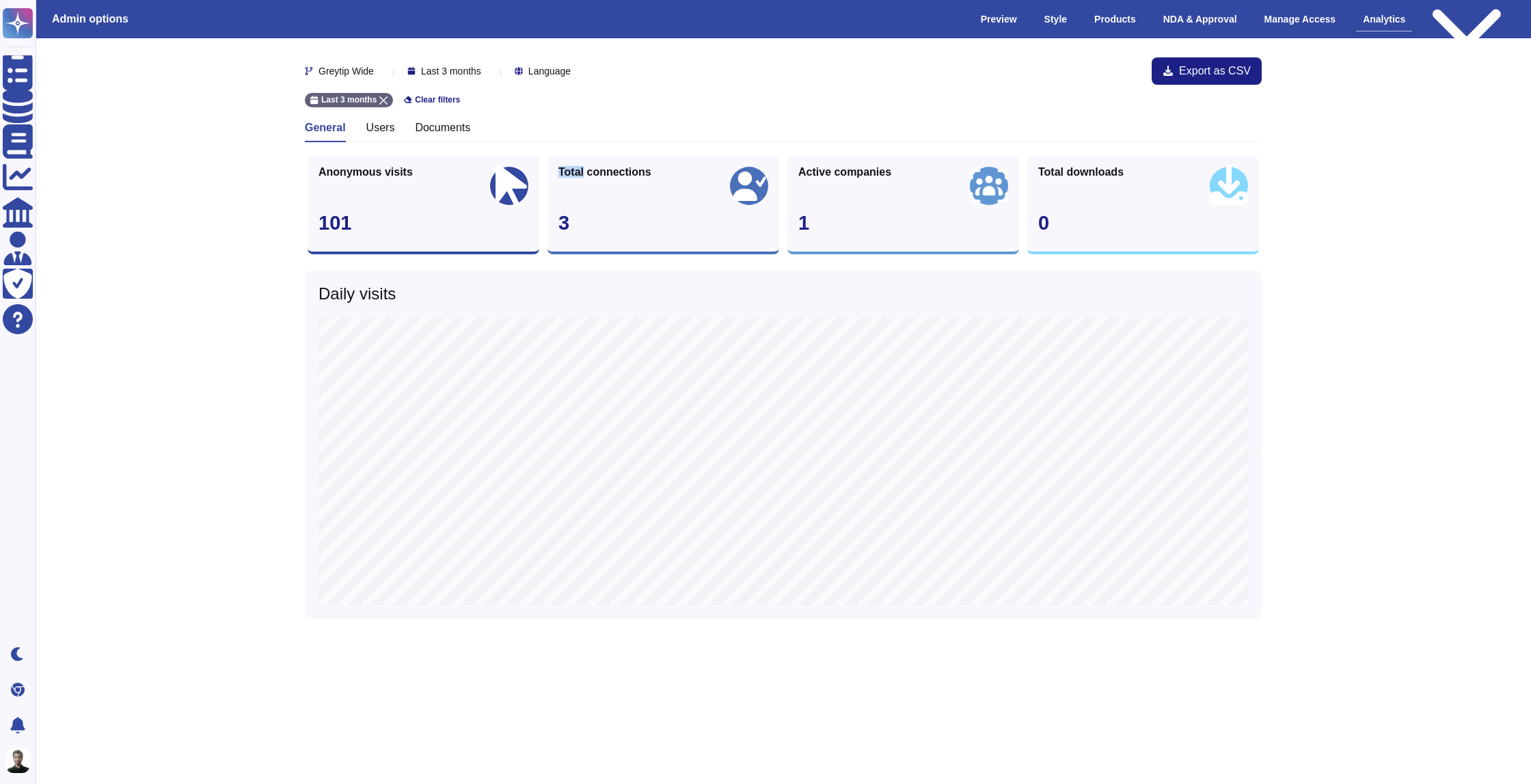
click at [592, 166] on span "Total connections" at bounding box center [605, 172] width 93 height 11
click at [592, 151] on div "Greytip Wide Last 3 months Language Export as CSV Last 3 months Clear filters G…" at bounding box center [783, 356] width 957 height 613
click at [595, 170] on span "Total connections" at bounding box center [605, 172] width 93 height 11
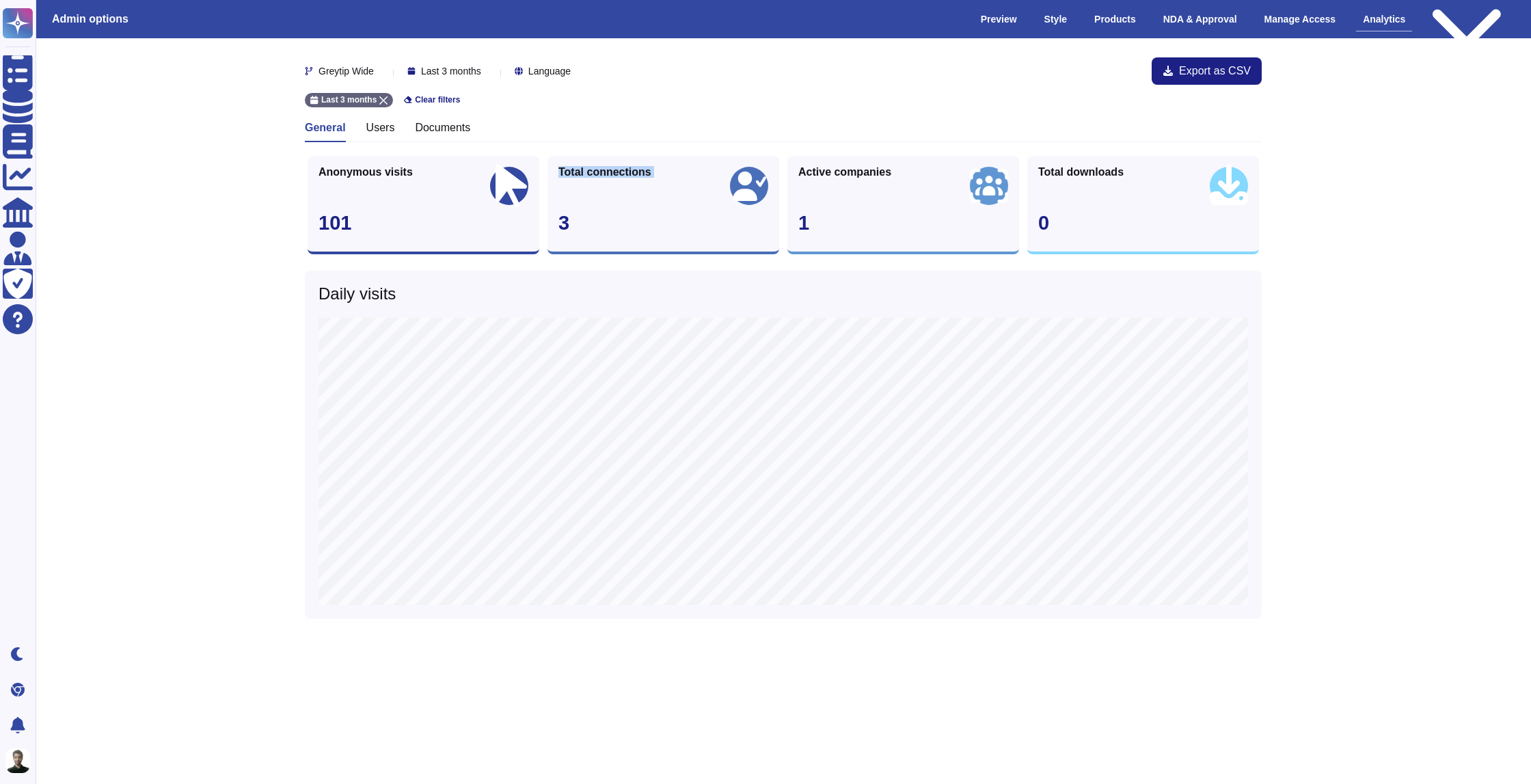
click at [595, 170] on span "Total connections" at bounding box center [605, 172] width 93 height 11
click at [597, 156] on div "Total connections 3" at bounding box center [663, 205] width 231 height 98
click at [597, 166] on span "Total connections" at bounding box center [605, 172] width 93 height 11
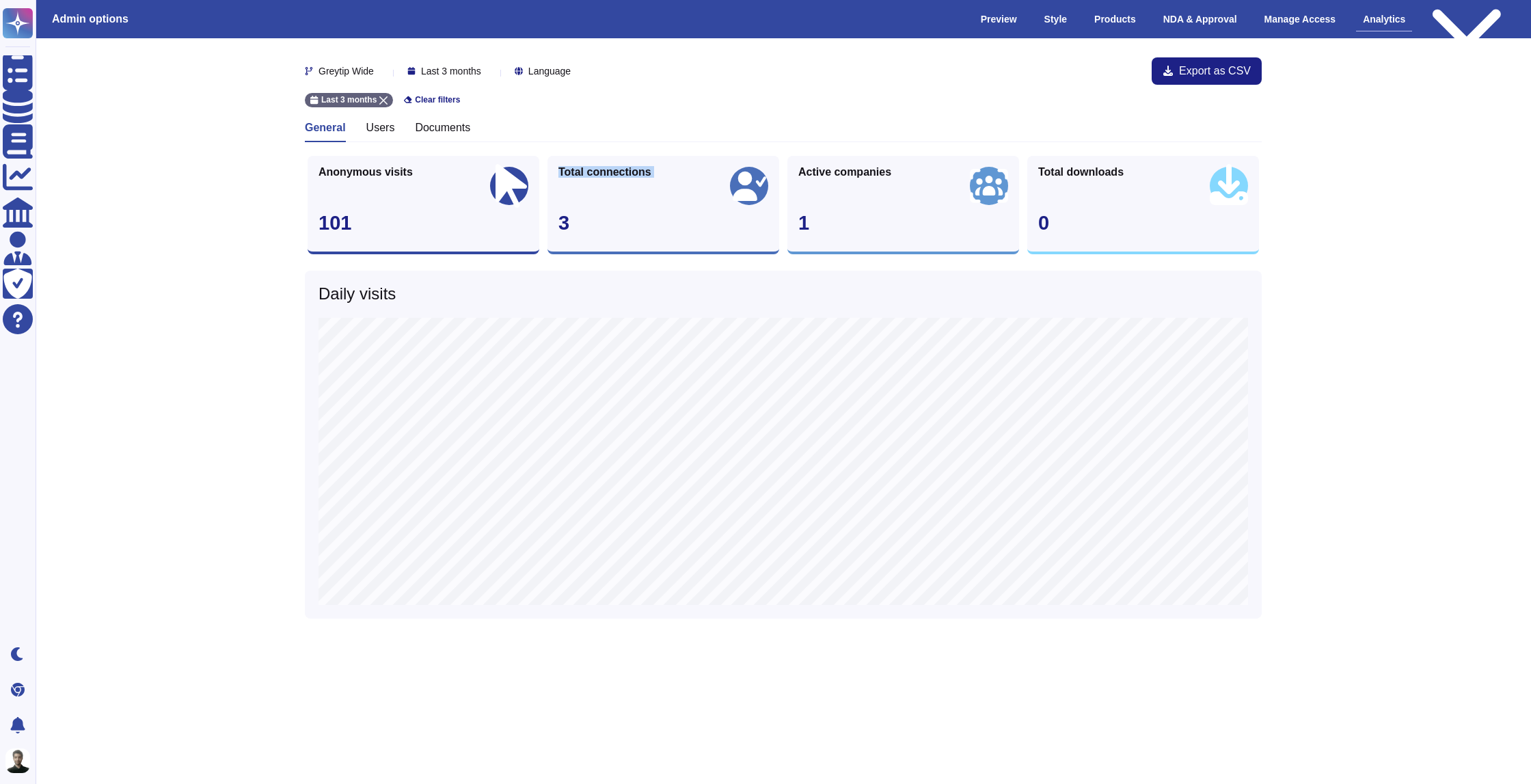
click at [597, 166] on span "Total connections" at bounding box center [605, 172] width 93 height 11
click at [867, 169] on span "Active companies" at bounding box center [845, 172] width 93 height 11
click at [837, 175] on span "Active companies" at bounding box center [845, 172] width 93 height 11
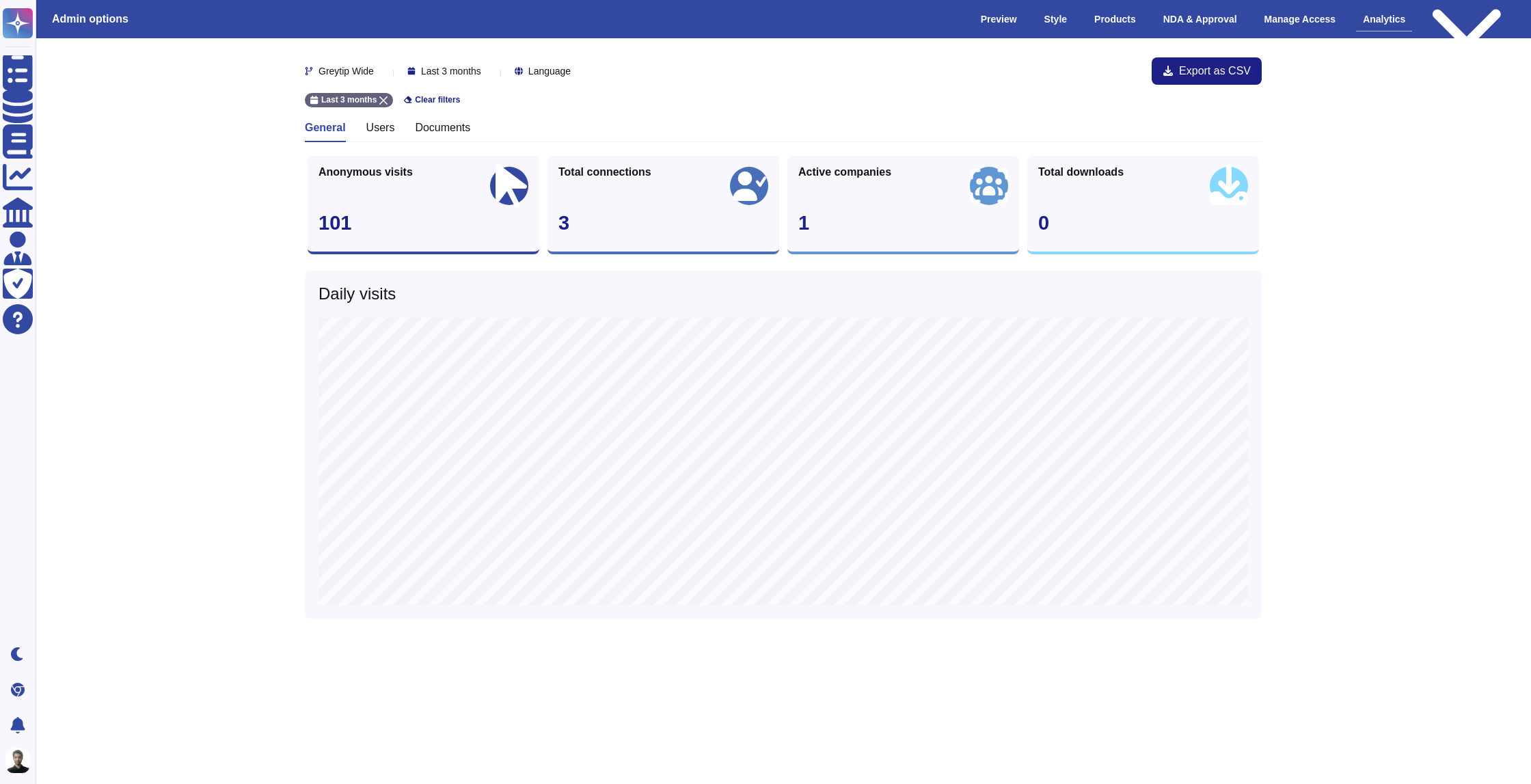
click at [626, 171] on span "Total connections" at bounding box center [605, 172] width 93 height 11
click at [863, 179] on div "Active companies" at bounding box center [845, 174] width 93 height 17
click at [851, 169] on span "Active companies" at bounding box center [845, 172] width 93 height 11
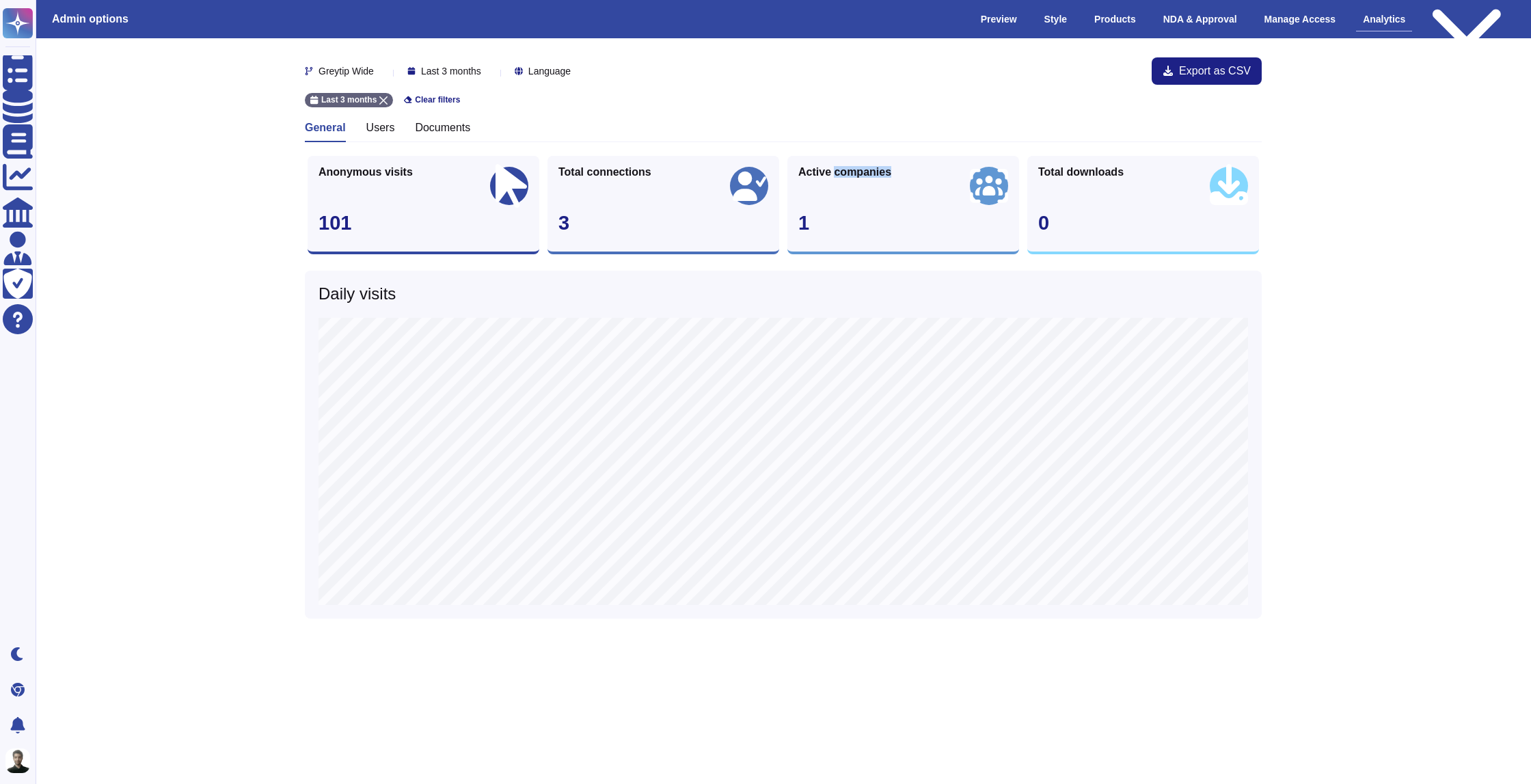
click at [851, 169] on span "Active companies" at bounding box center [845, 172] width 93 height 11
click at [826, 151] on div "Greytip Wide Last 3 months Language Export as CSV Last 3 months Clear filters G…" at bounding box center [783, 356] width 957 height 613
click at [402, 131] on div "General Users Documents" at bounding box center [783, 131] width 957 height 21
click at [384, 128] on h3 "Users" at bounding box center [380, 127] width 29 height 13
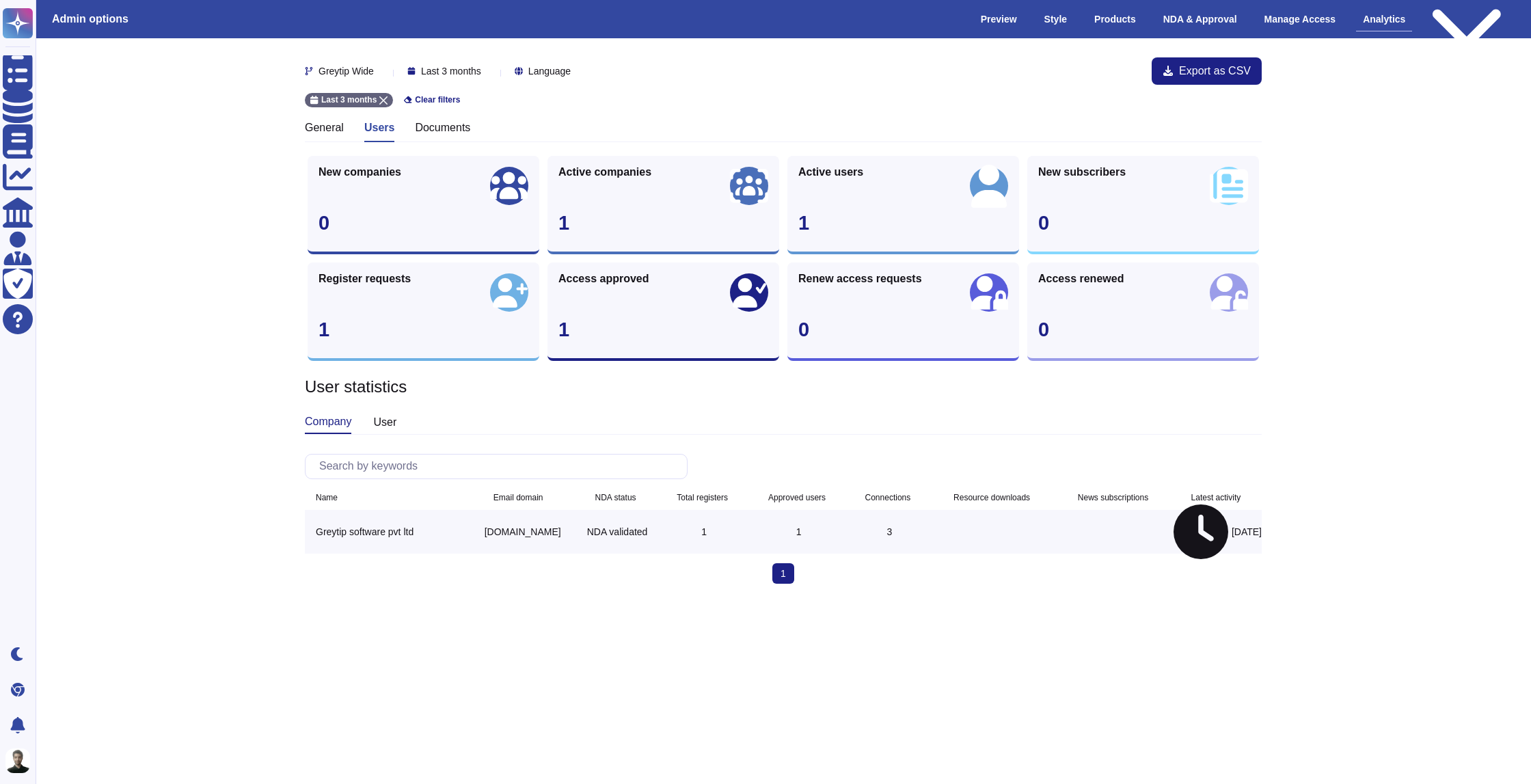
click at [461, 131] on h3 "Documents" at bounding box center [442, 127] width 55 height 13
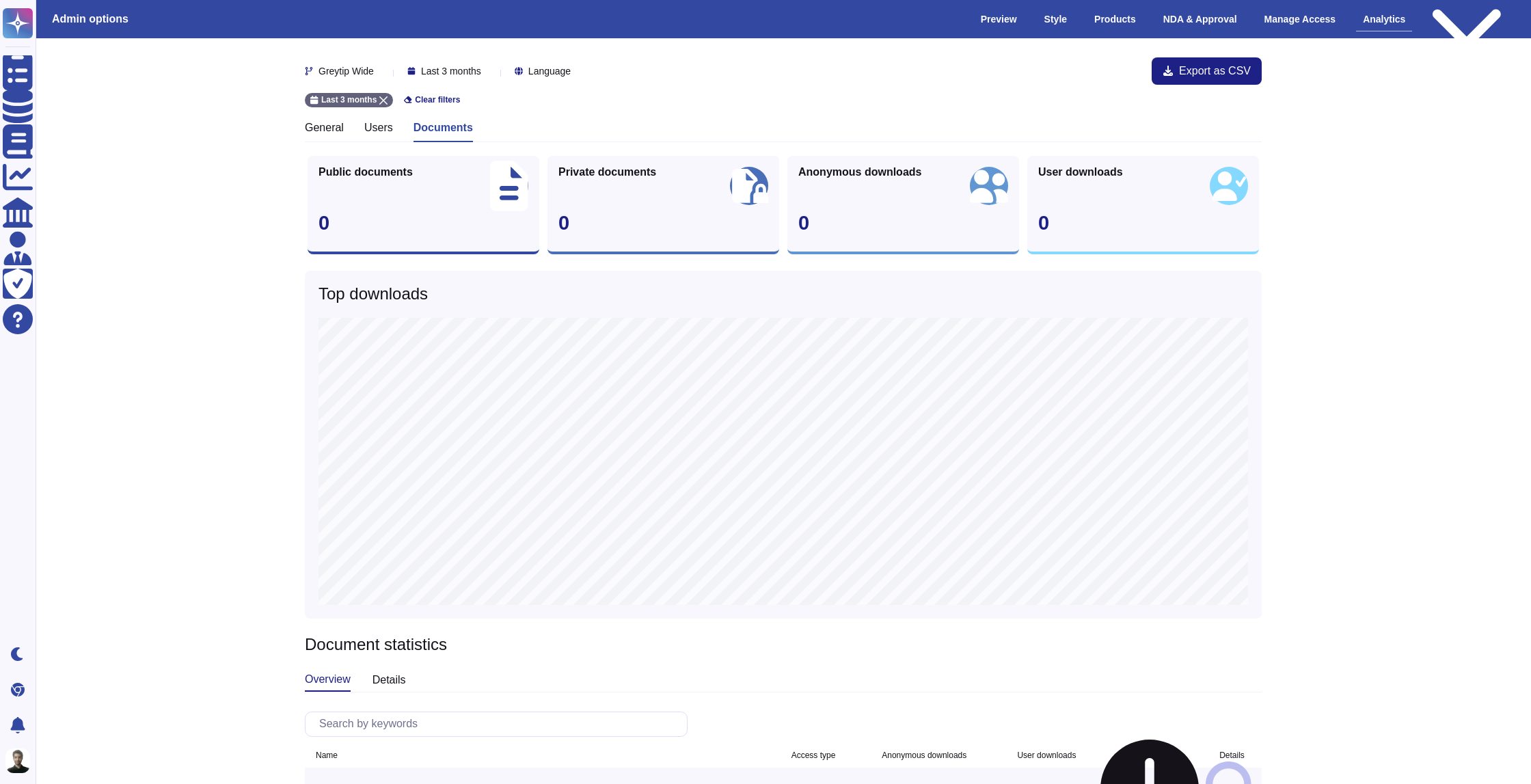
click at [393, 138] on div "Users" at bounding box center [379, 131] width 29 height 21
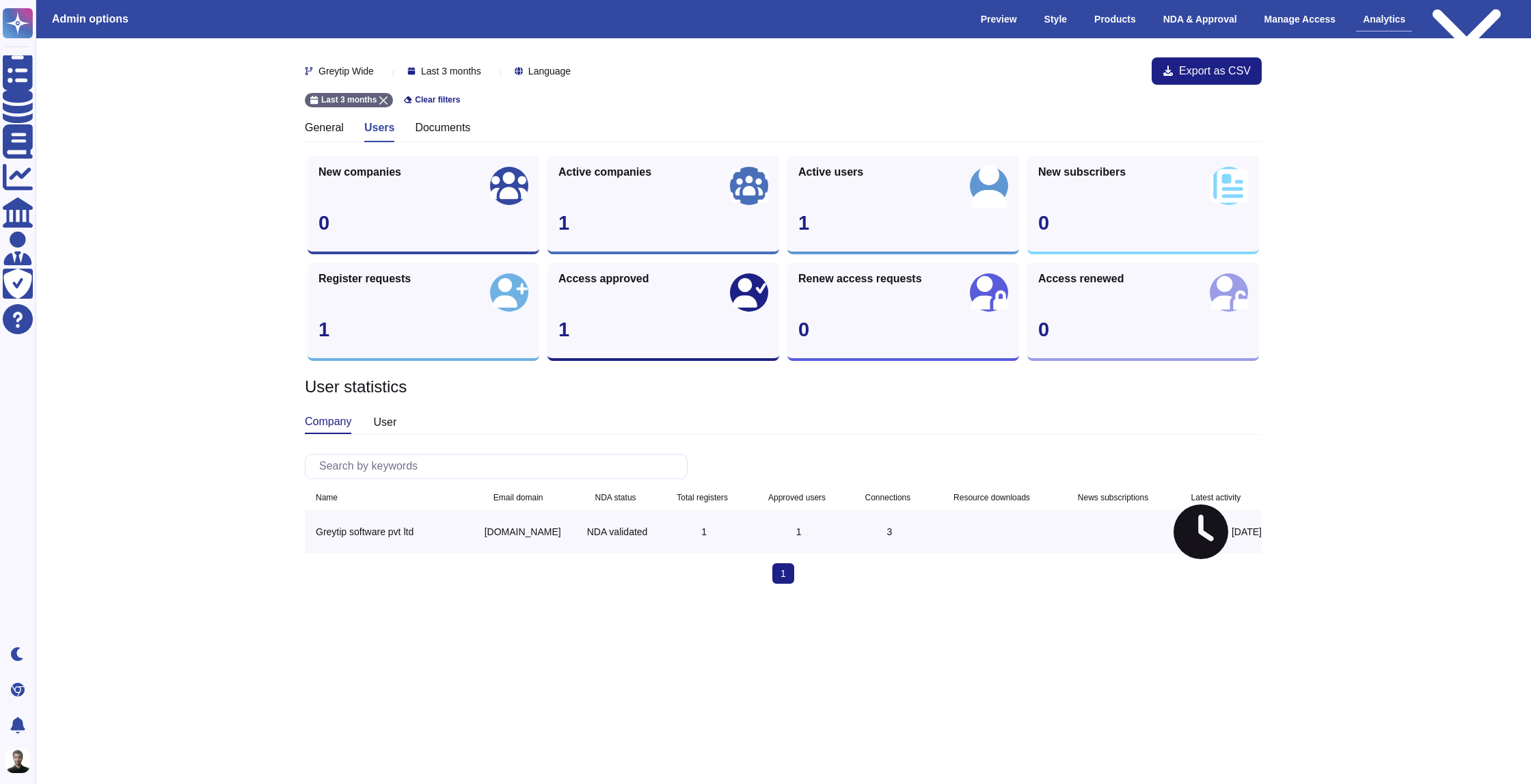
click at [462, 123] on h3 "Documents" at bounding box center [442, 127] width 55 height 13
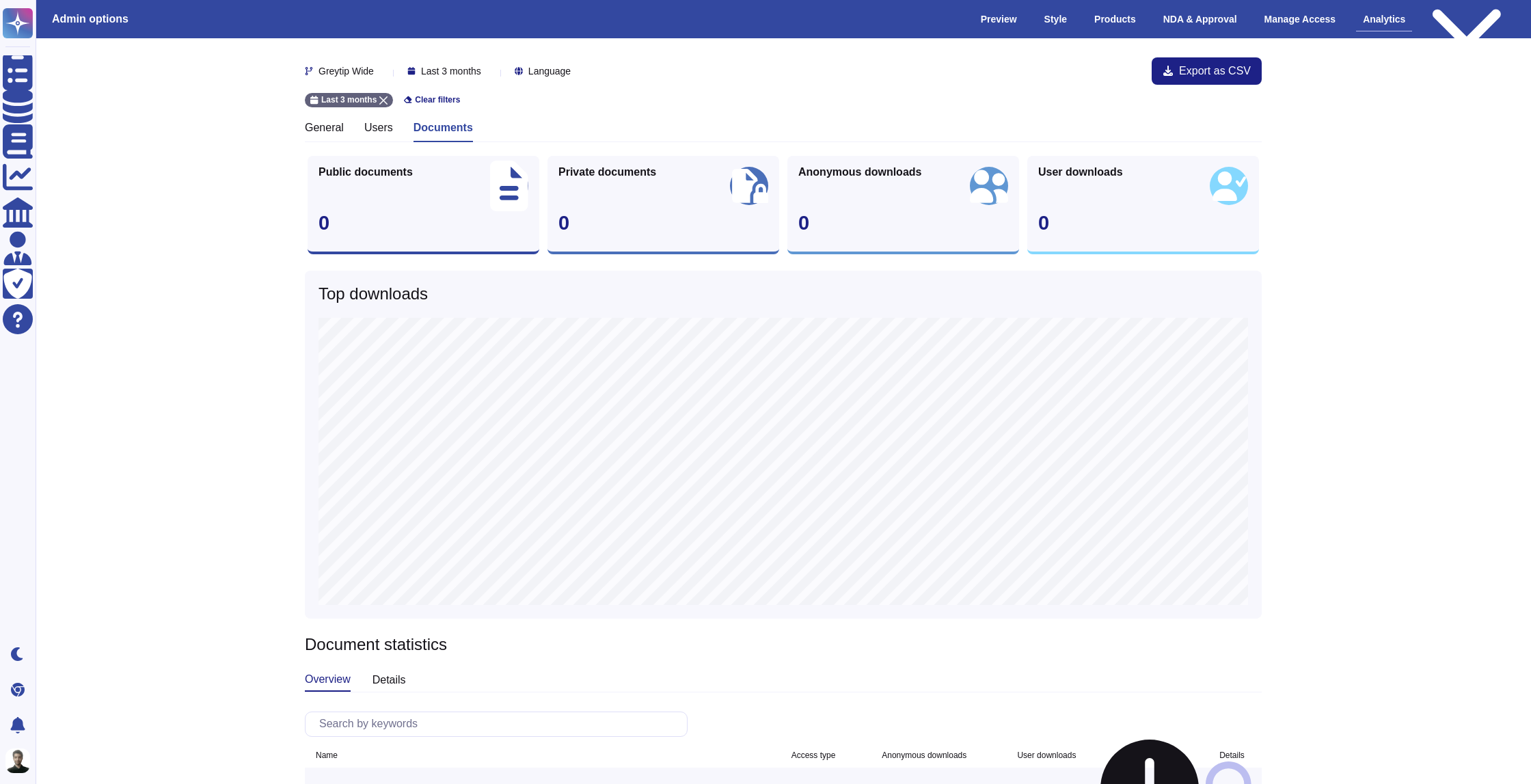
click at [370, 129] on h3 "Users" at bounding box center [379, 127] width 29 height 13
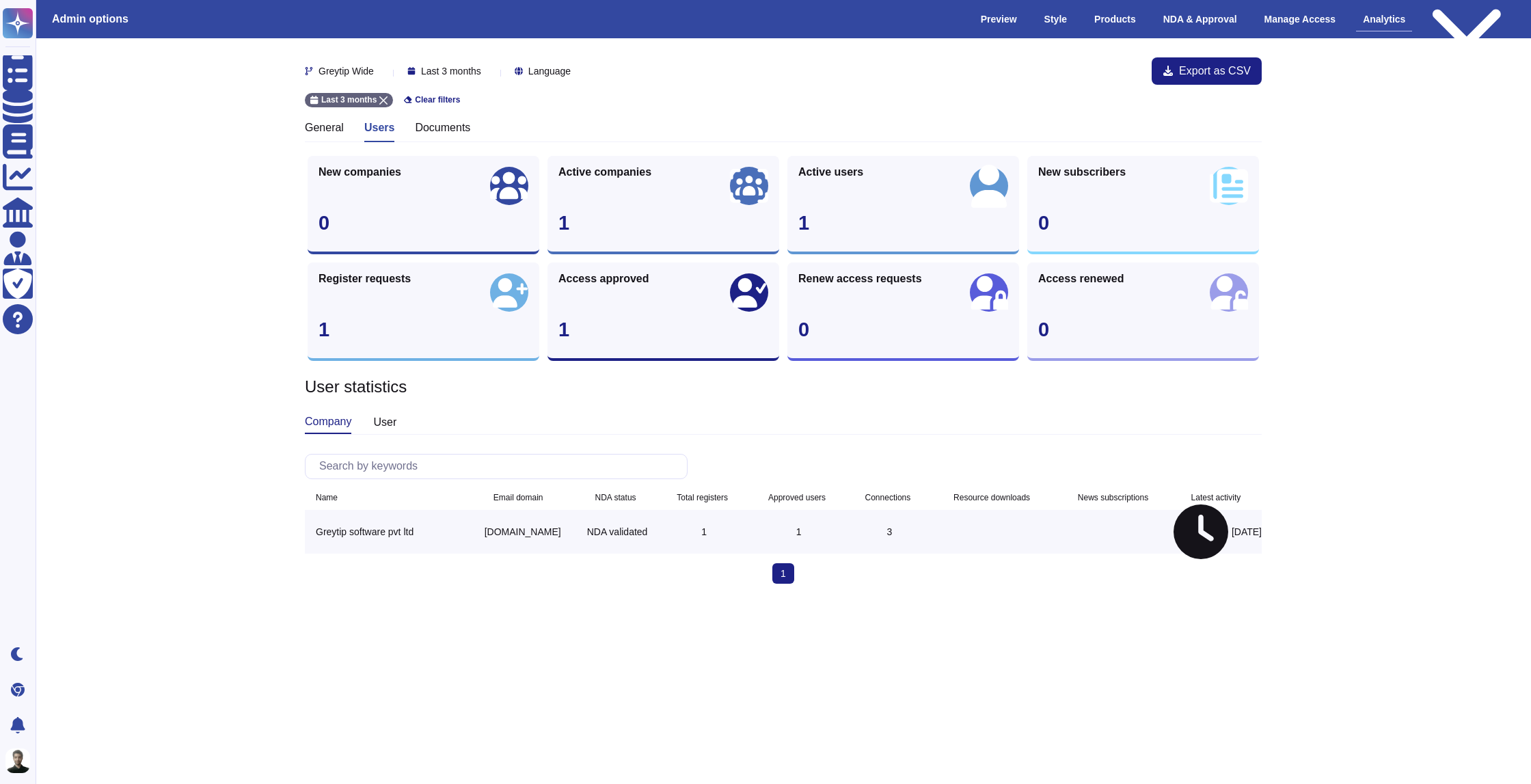
click at [423, 125] on h3 "Documents" at bounding box center [442, 127] width 55 height 13
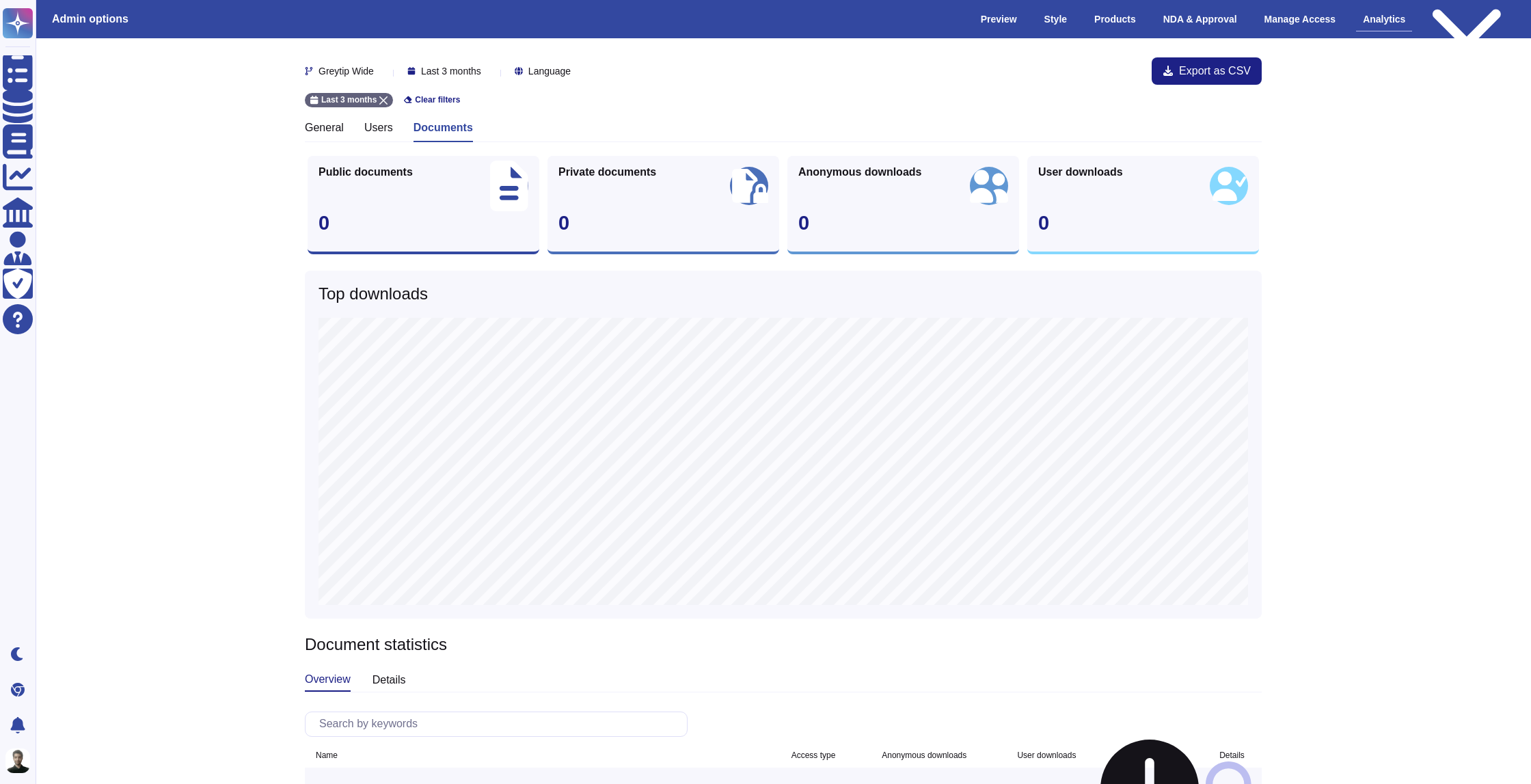
click at [384, 128] on h3 "Users" at bounding box center [379, 127] width 29 height 13
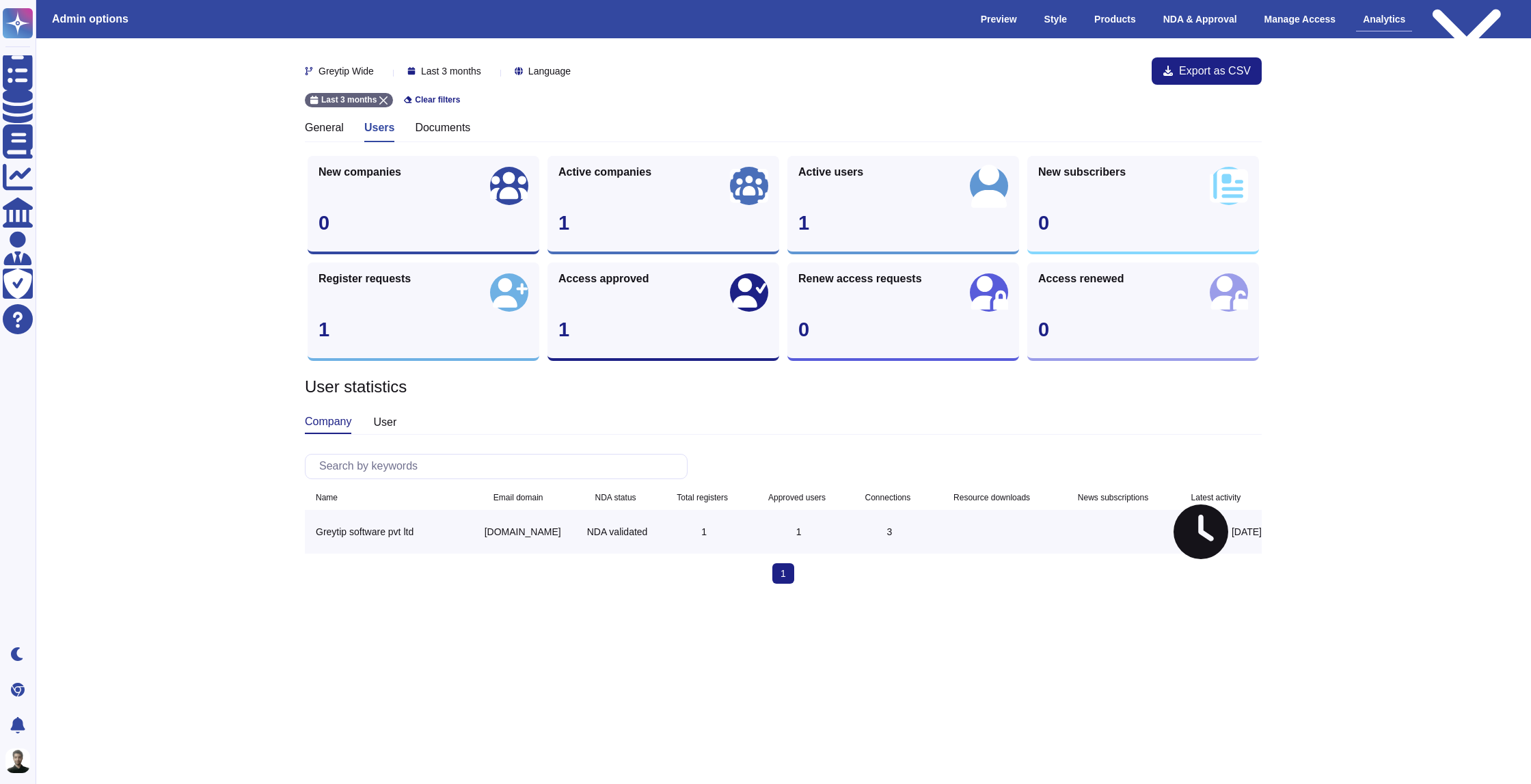
click at [340, 134] on div "General" at bounding box center [324, 131] width 39 height 21
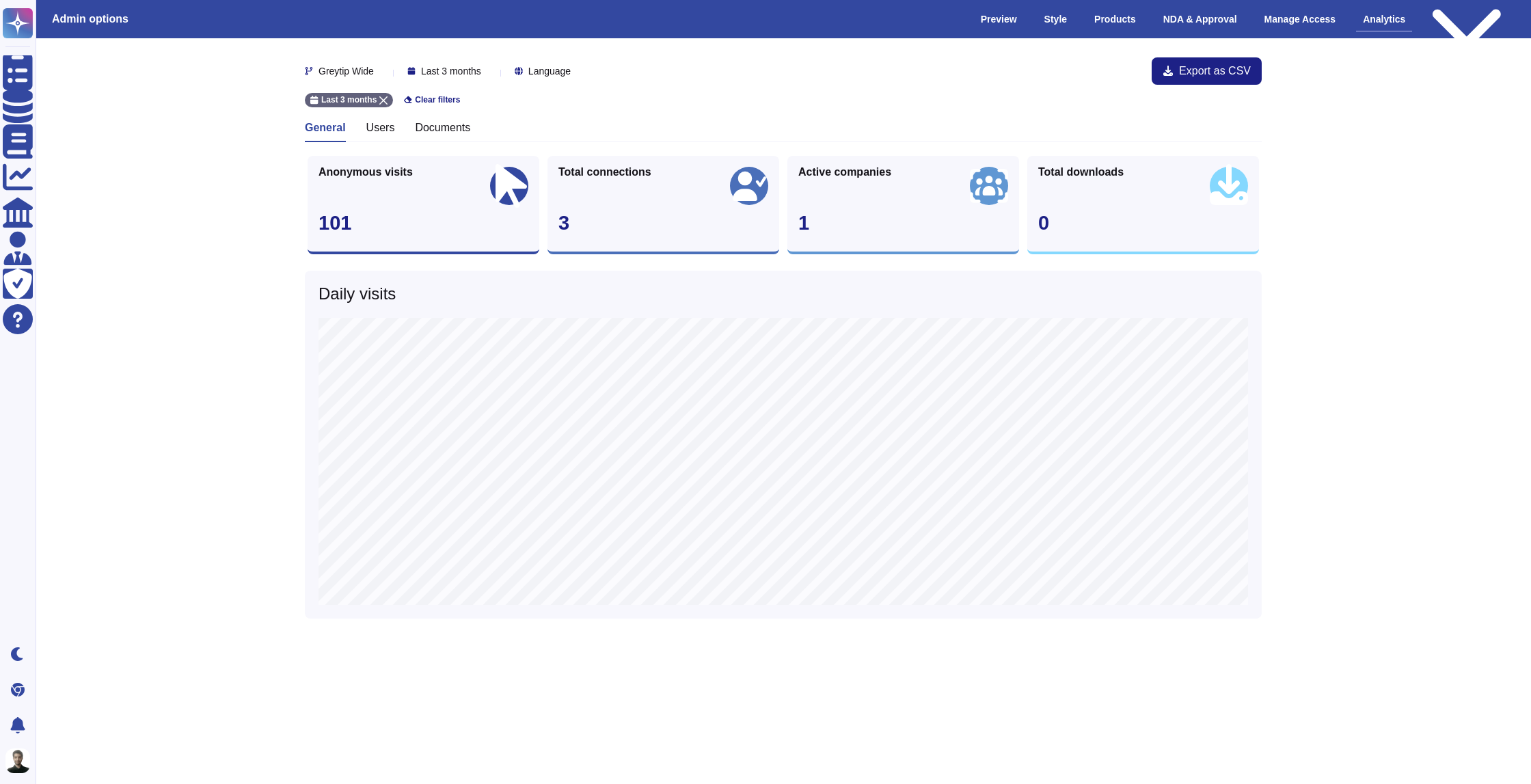
click at [514, 187] on icon at bounding box center [509, 186] width 39 height 44
click at [785, 263] on div "Anonymous visits 101 Total connections 3 Active companies 1 Total downloads 0 D…" at bounding box center [783, 387] width 957 height 463
click at [486, 67] on div at bounding box center [486, 71] width 0 height 11
click at [579, 95] on div "Last 3 months Clear filters" at bounding box center [783, 96] width 957 height 23
click at [576, 66] on div at bounding box center [576, 71] width 0 height 11
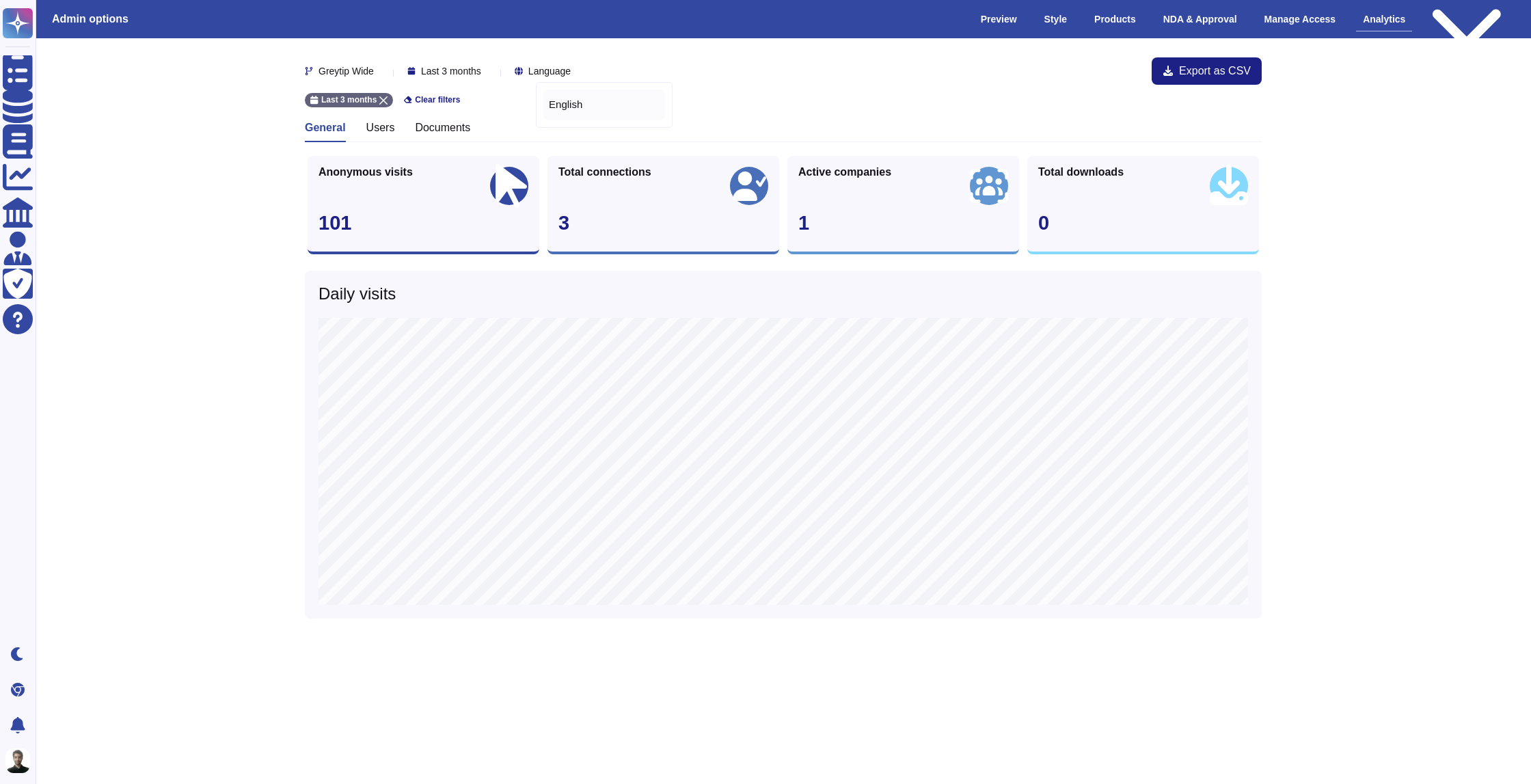
click at [623, 94] on div "English" at bounding box center [604, 104] width 122 height 31
click at [452, 101] on icon at bounding box center [451, 100] width 8 height 8
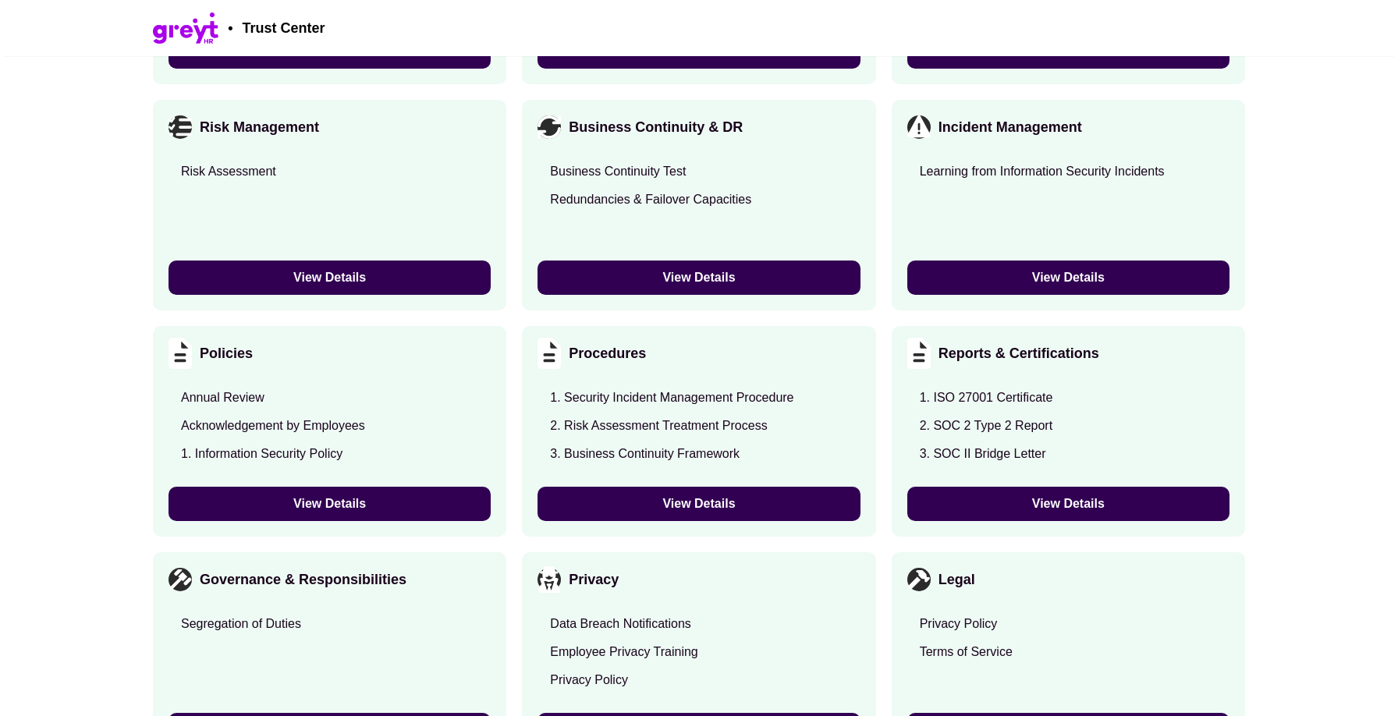
scroll to position [1756, 0]
